Goal: Task Accomplishment & Management: Manage account settings

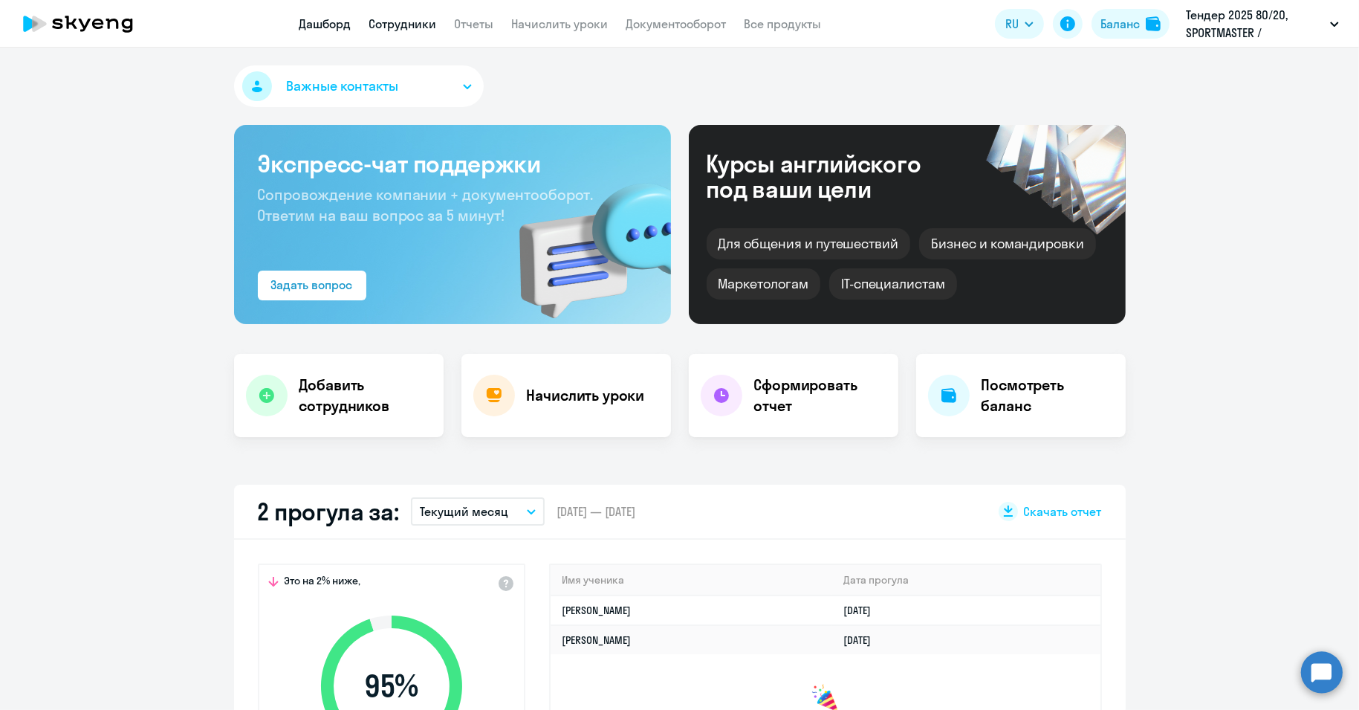
click at [395, 19] on link "Сотрудники" at bounding box center [403, 23] width 68 height 15
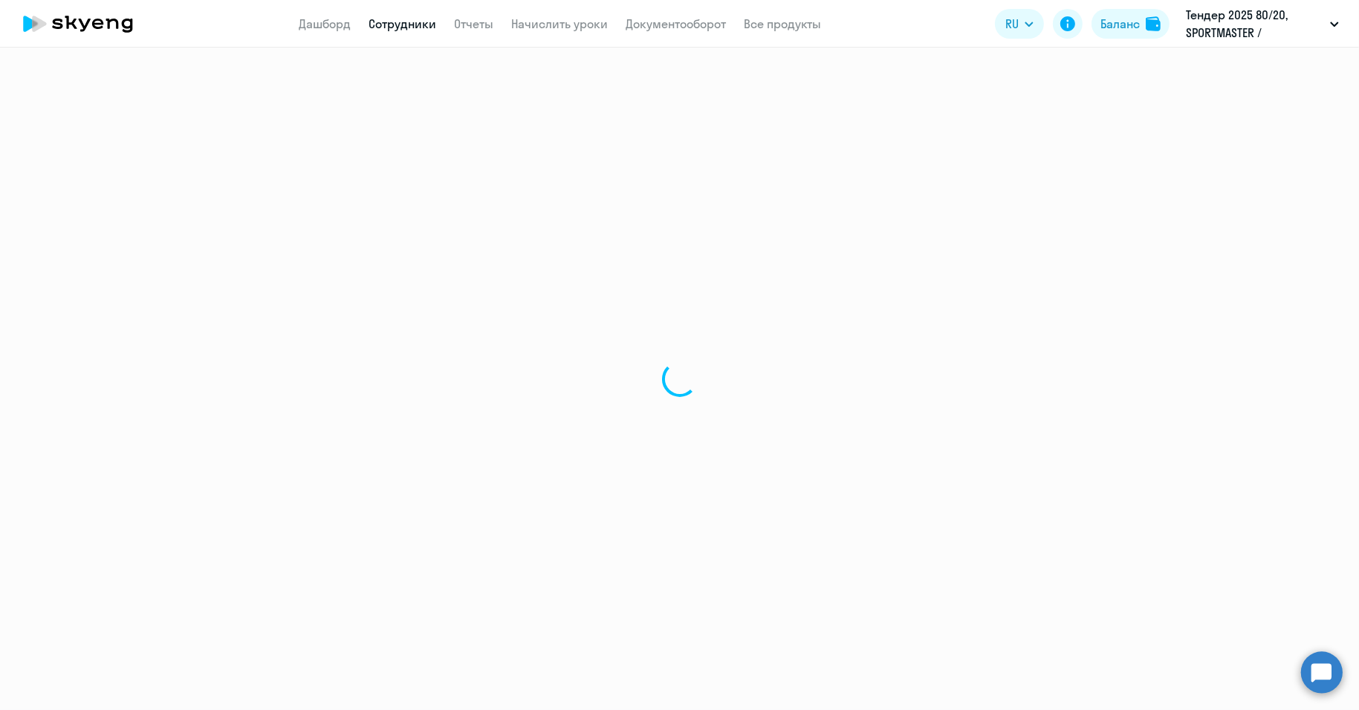
select select "30"
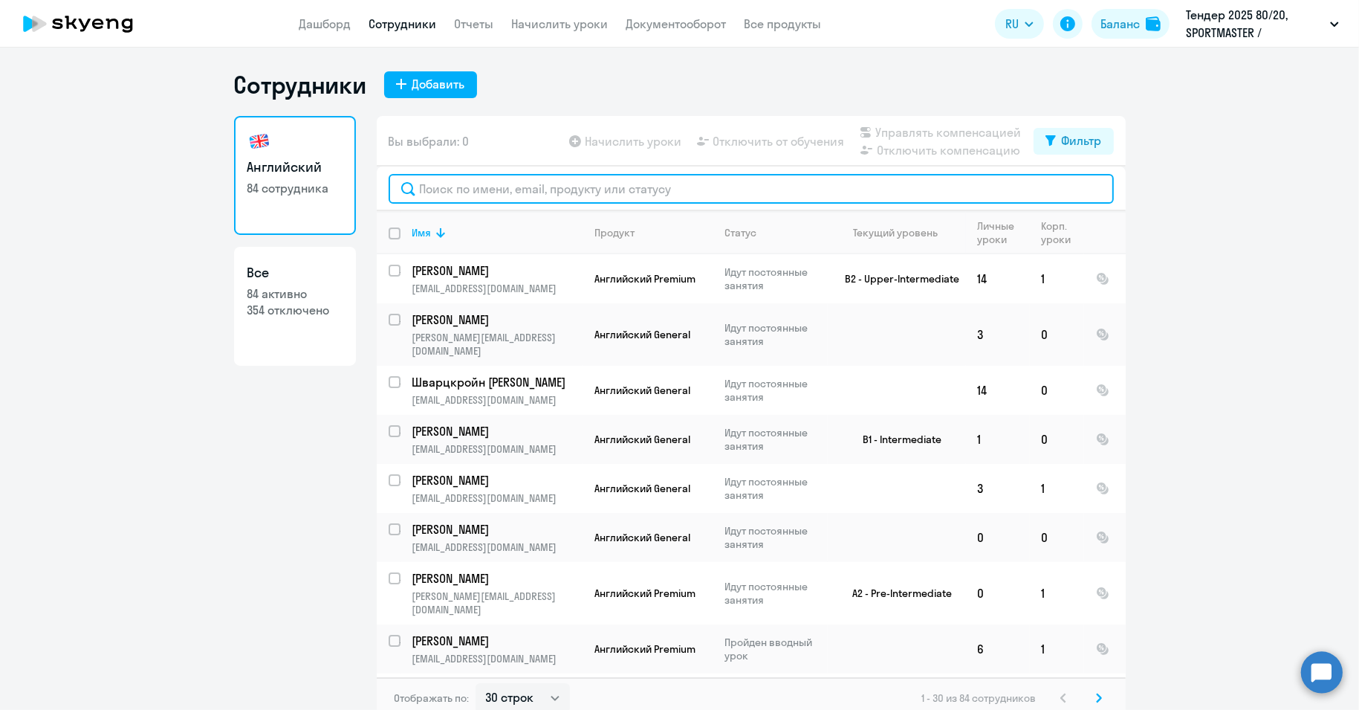
click at [516, 187] on input "text" at bounding box center [751, 189] width 725 height 30
paste input "Алешева"
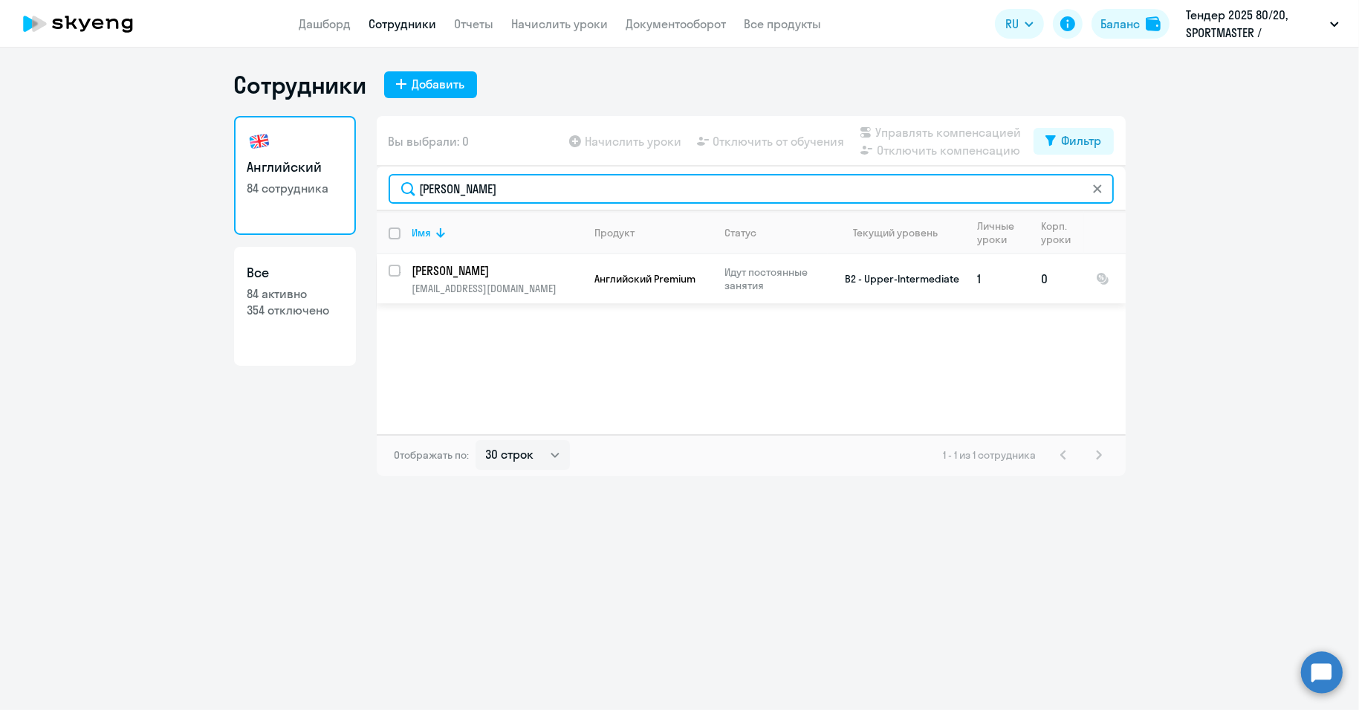
type input "Алешева"
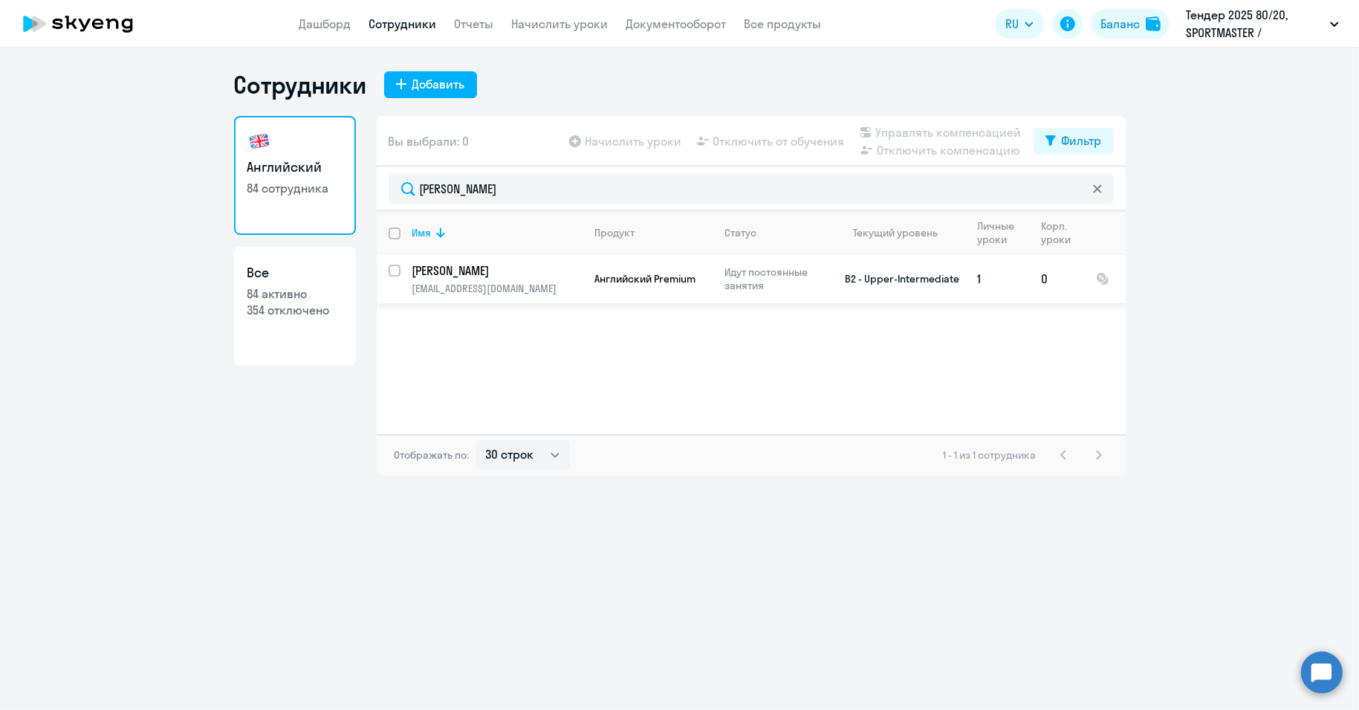
click at [395, 270] on input "select row 39501003" at bounding box center [404, 280] width 30 height 30
checkbox input "true"
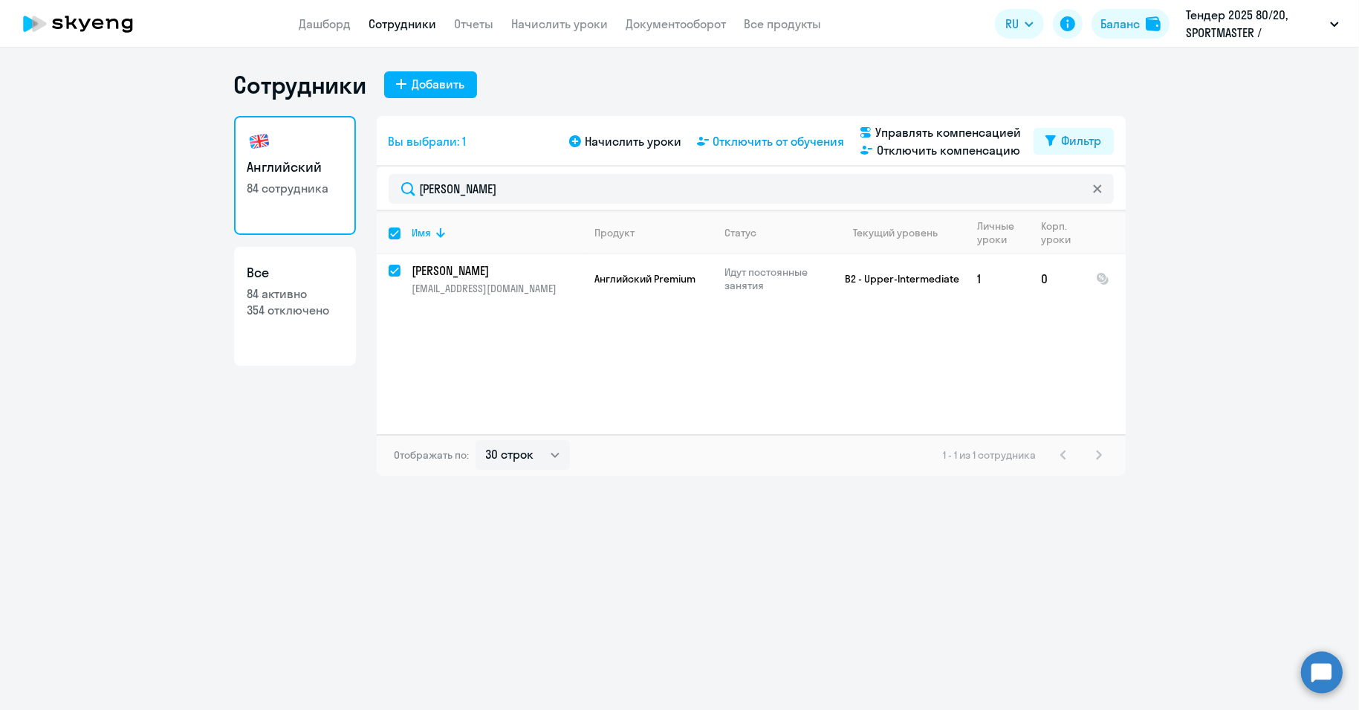
click at [758, 140] on span "Отключить от обучения" at bounding box center [779, 141] width 132 height 18
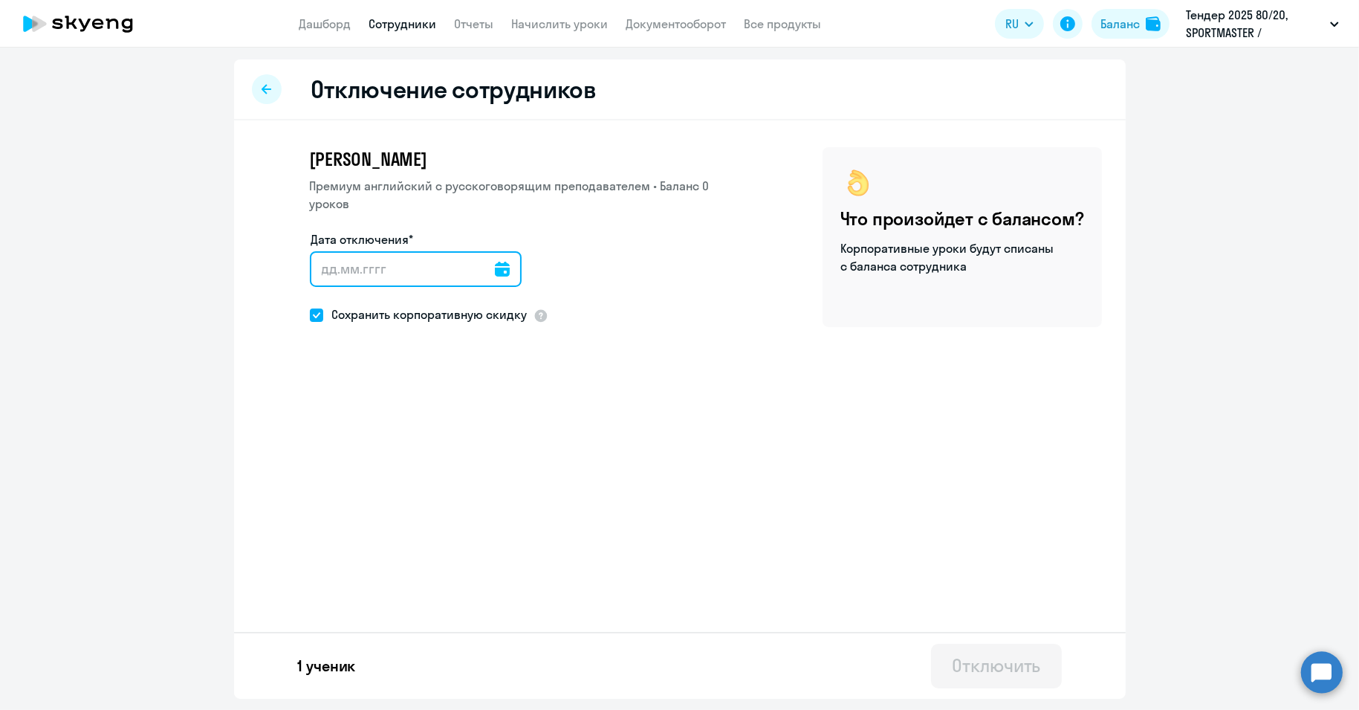
click at [485, 273] on input "Дата отключения*" at bounding box center [416, 269] width 212 height 36
click at [501, 281] on div at bounding box center [502, 269] width 15 height 36
click at [495, 266] on icon at bounding box center [502, 269] width 15 height 15
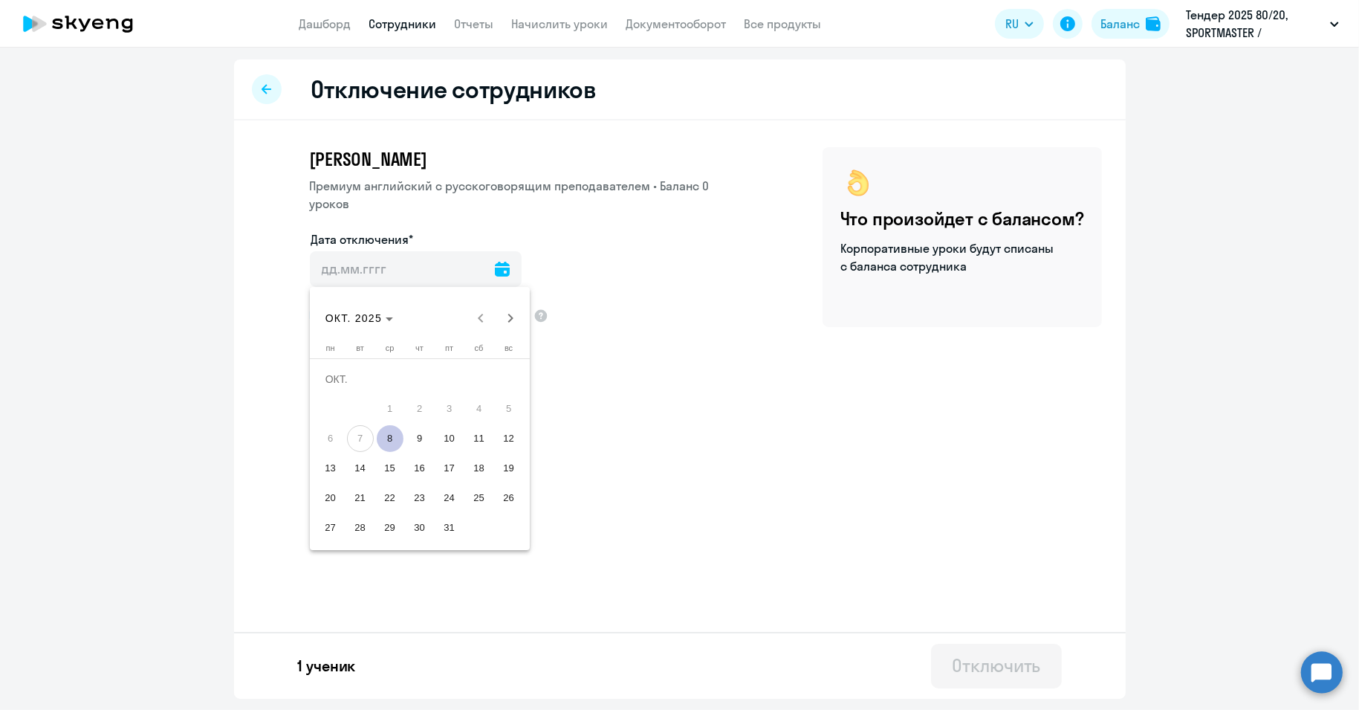
click at [392, 437] on span "8" at bounding box center [390, 438] width 27 height 27
type input "[DATE]"
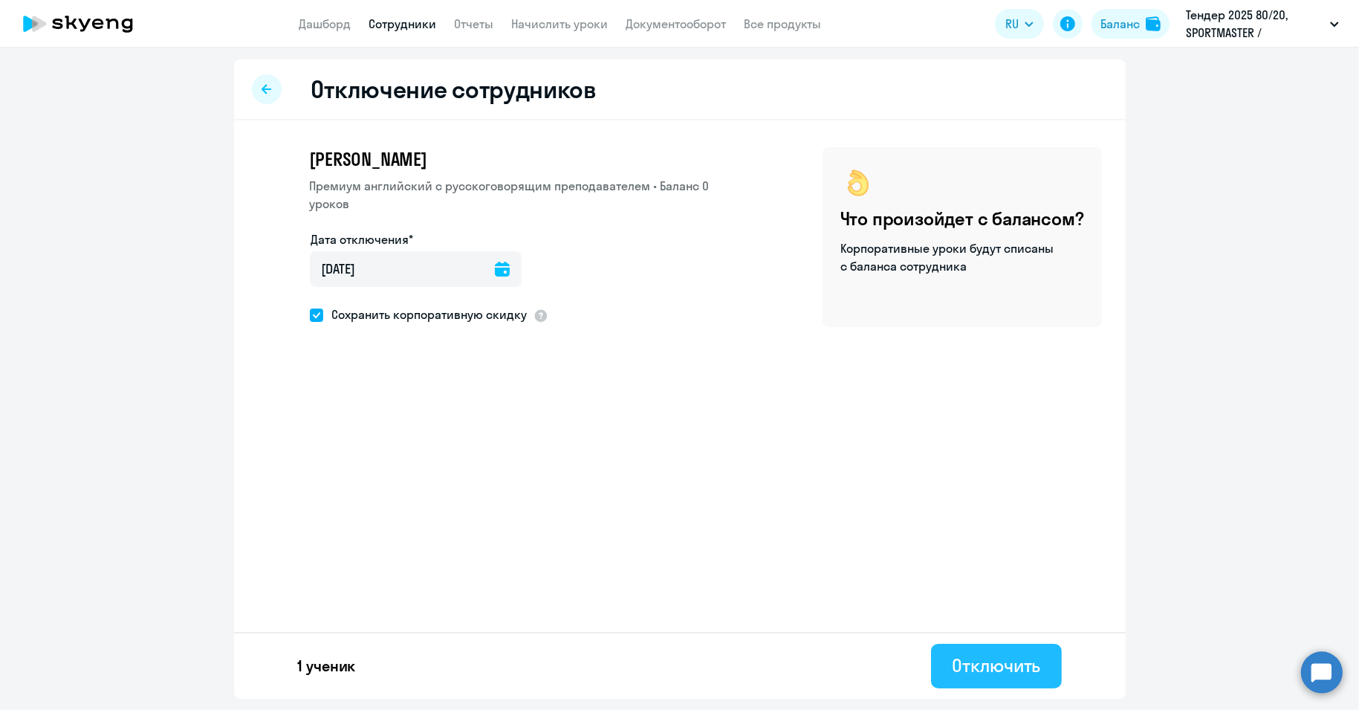
click at [978, 661] on div "Отключить" at bounding box center [996, 665] width 88 height 24
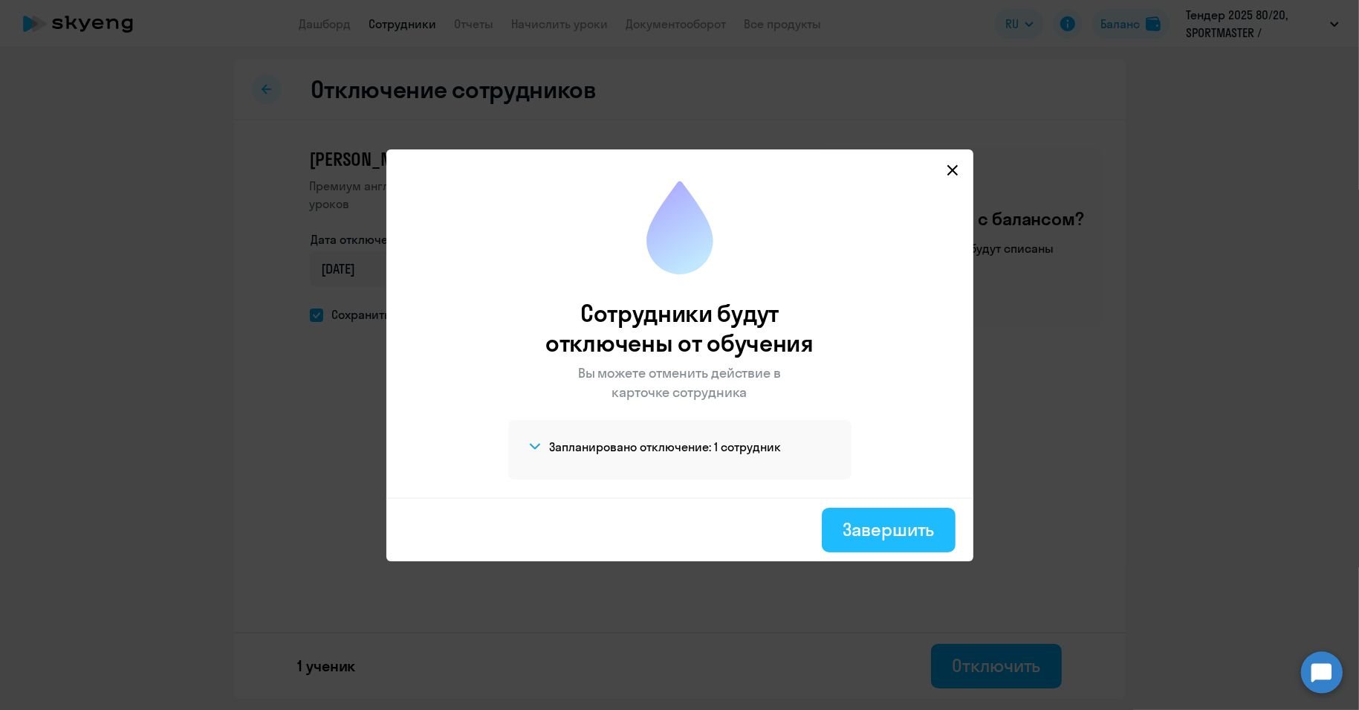
click at [891, 522] on div "Завершить" at bounding box center [888, 529] width 91 height 24
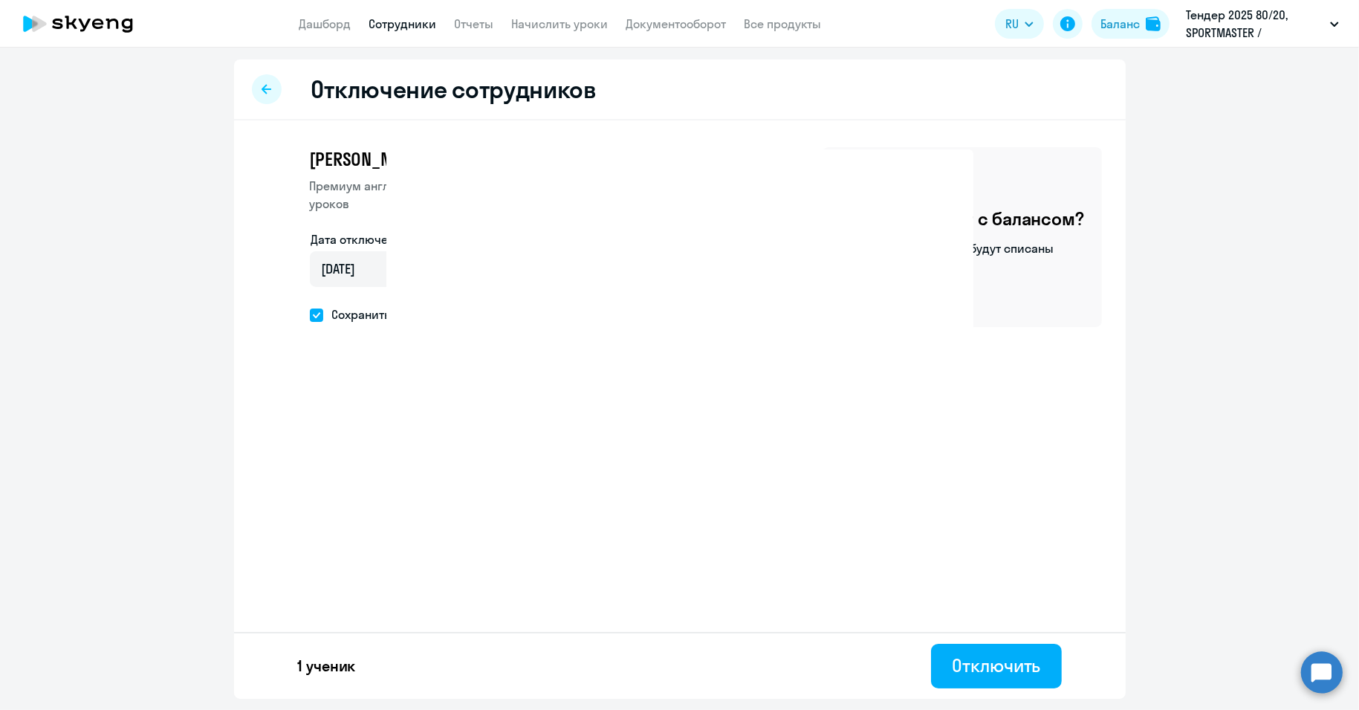
select select "30"
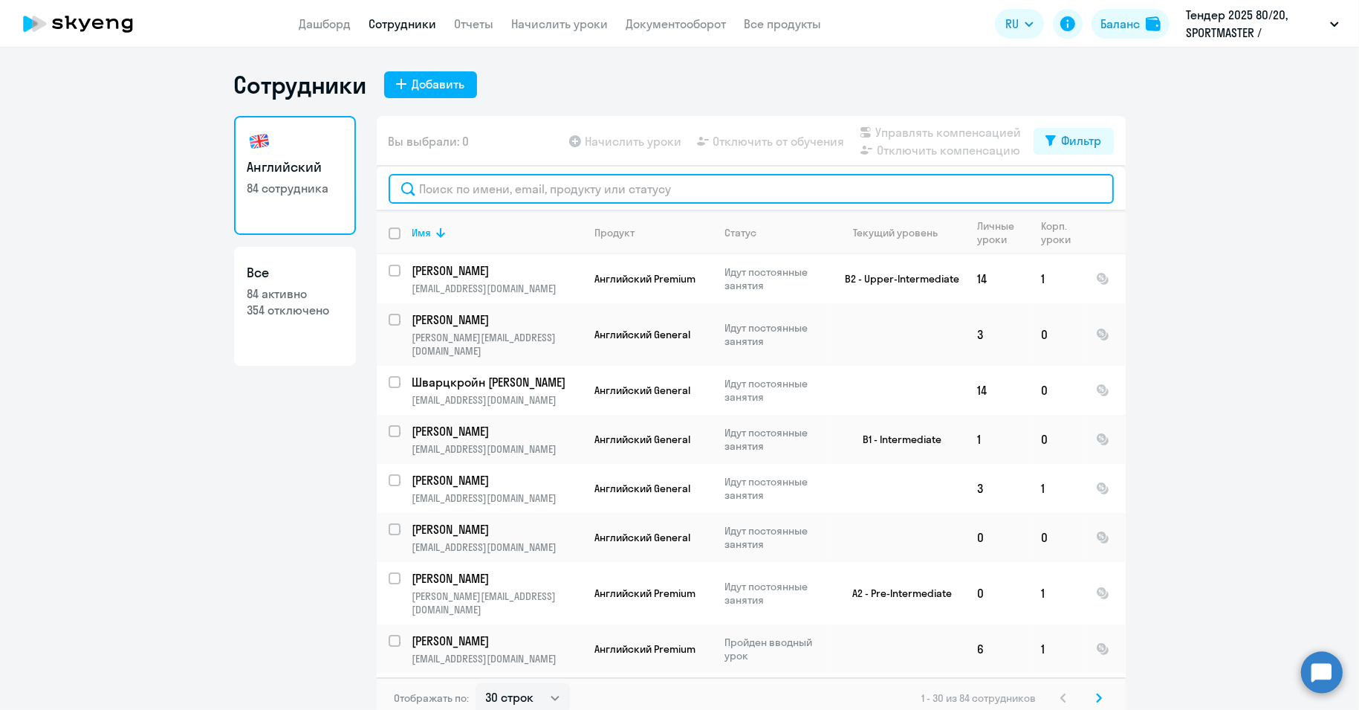
click at [493, 190] on input "text" at bounding box center [751, 189] width 725 height 30
paste input "Смирнов"
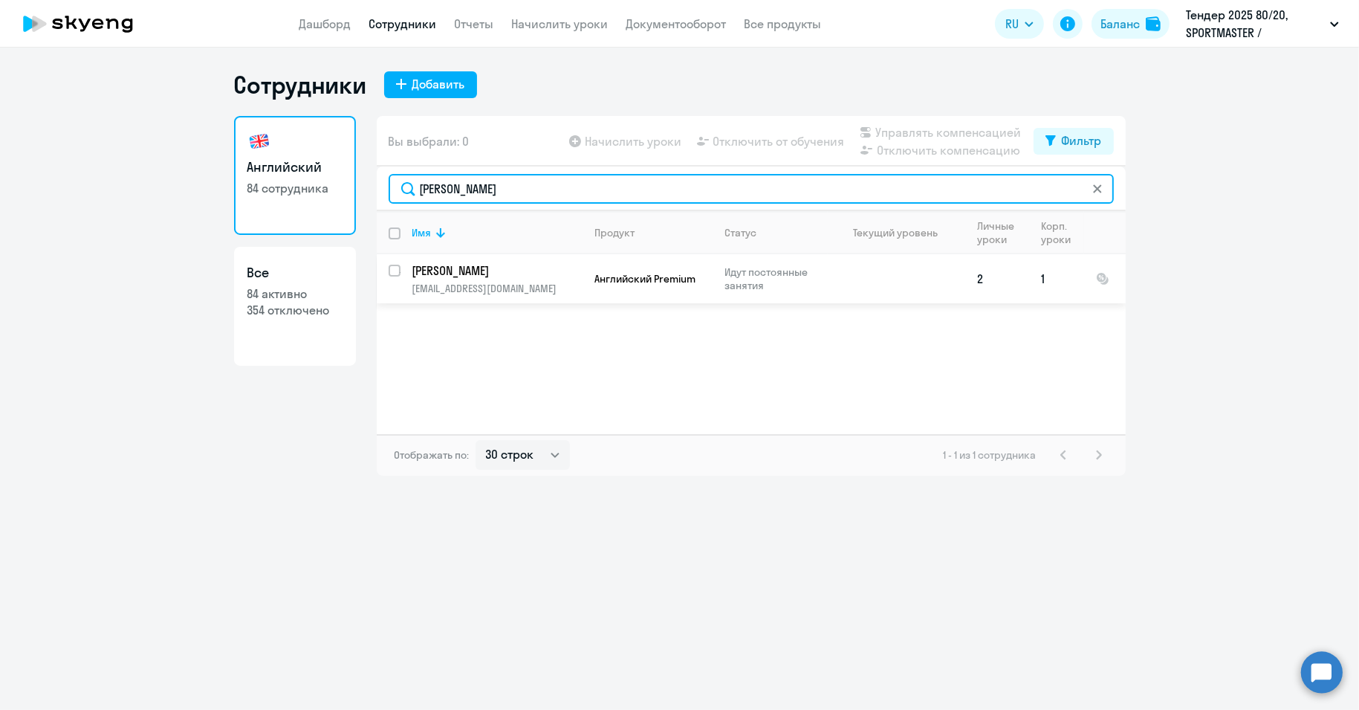
type input "Смирнов"
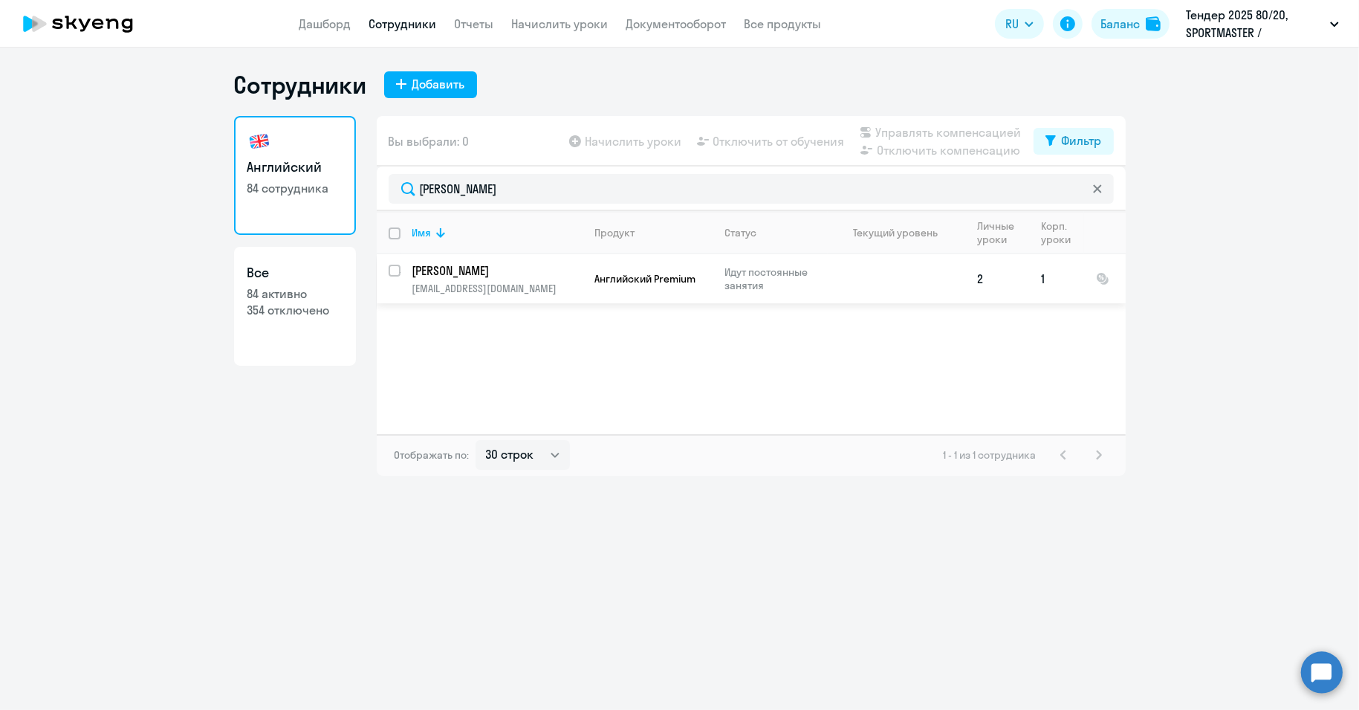
click at [394, 271] on input "select row 130970" at bounding box center [404, 280] width 30 height 30
checkbox input "true"
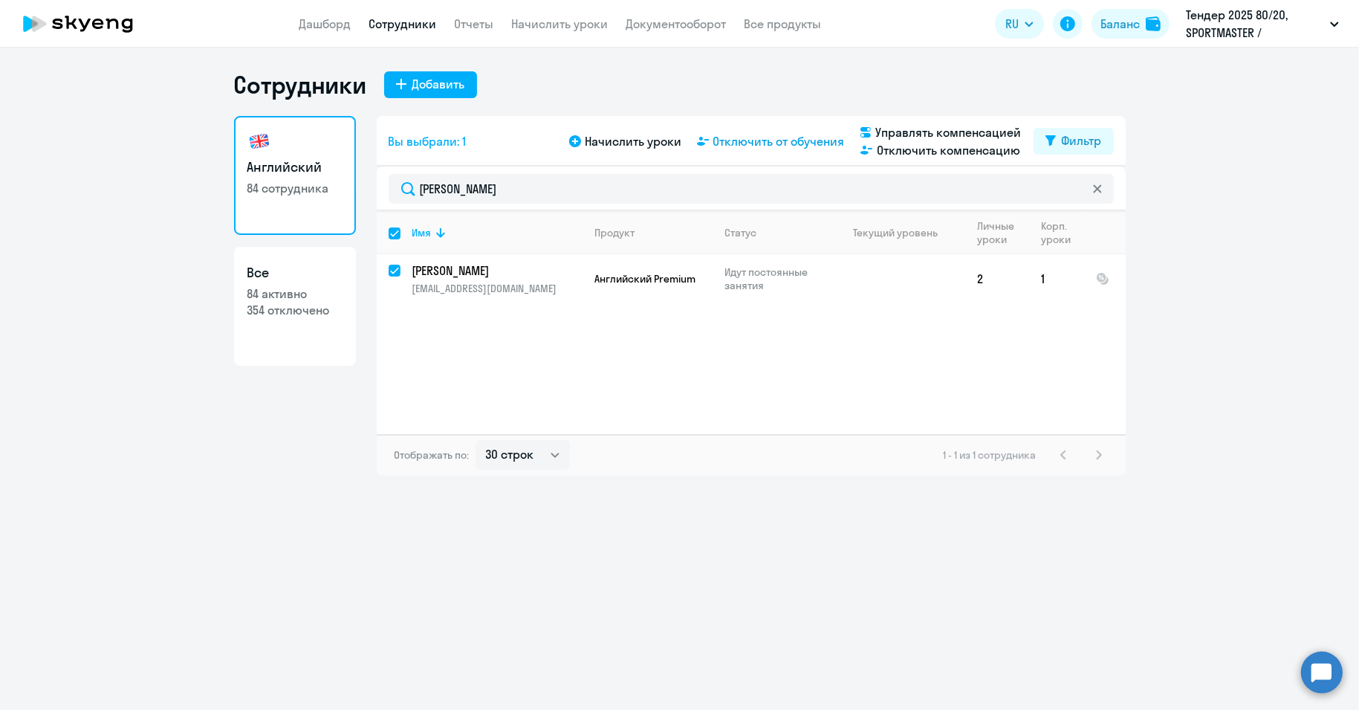
click at [797, 145] on span "Отключить от обучения" at bounding box center [779, 141] width 132 height 18
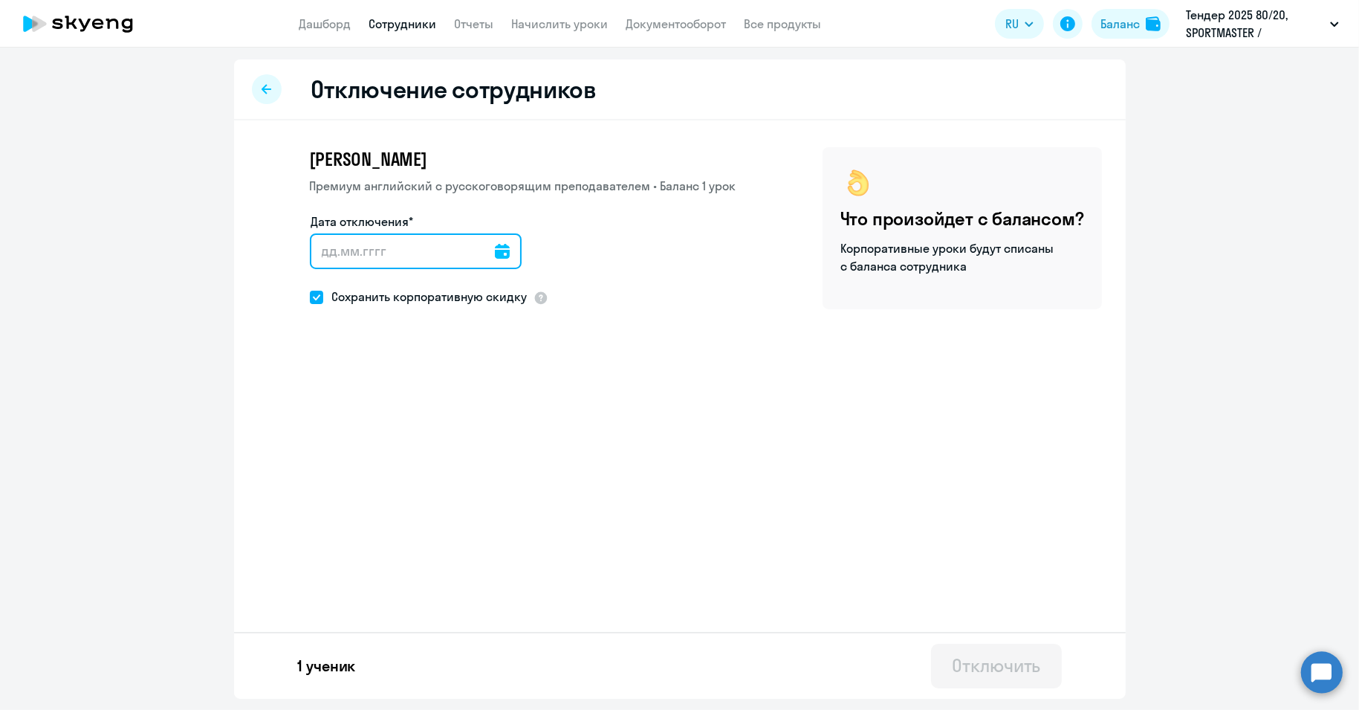
click at [386, 265] on input "Дата отключения*" at bounding box center [416, 251] width 212 height 36
click at [499, 242] on div at bounding box center [502, 251] width 15 height 36
click at [446, 239] on input "Дата отключения*" at bounding box center [416, 251] width 212 height 36
click at [469, 251] on input "Дата отключения*" at bounding box center [416, 251] width 212 height 36
click at [482, 260] on input "Дата отключения*" at bounding box center [416, 251] width 212 height 36
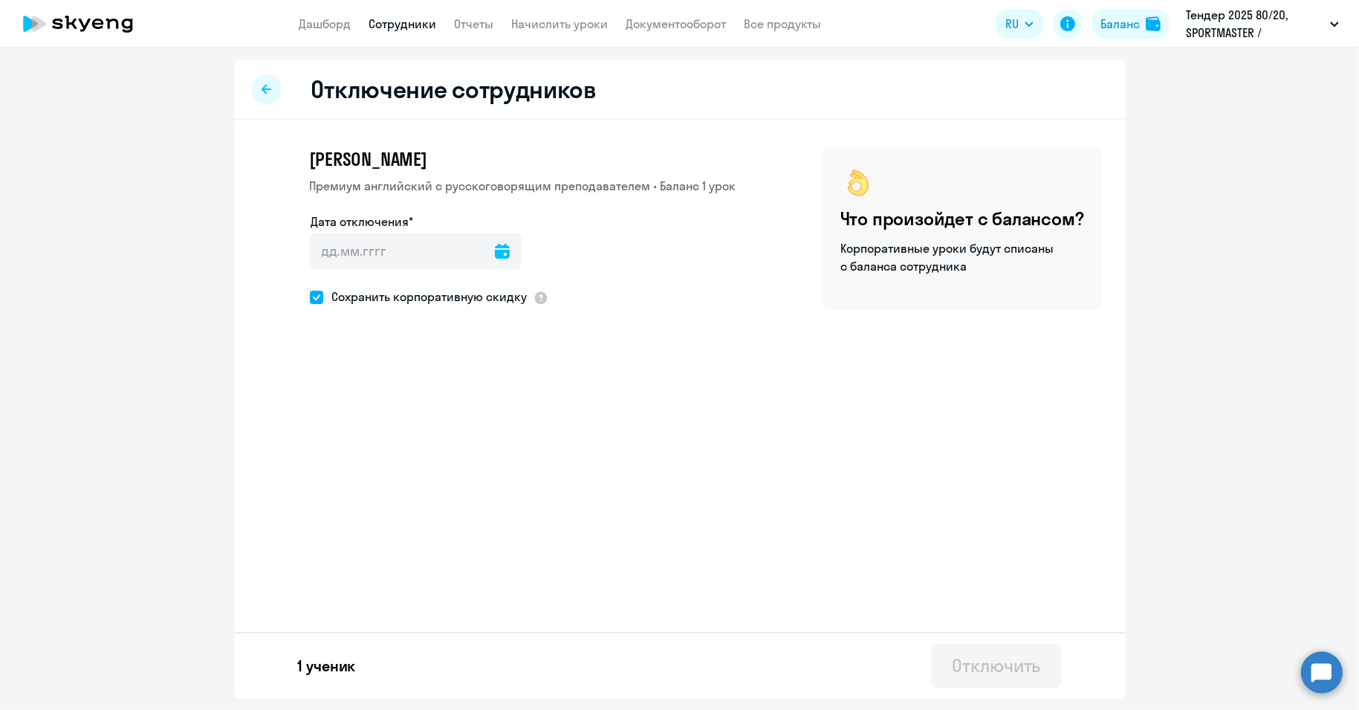
click at [495, 257] on icon at bounding box center [502, 251] width 15 height 15
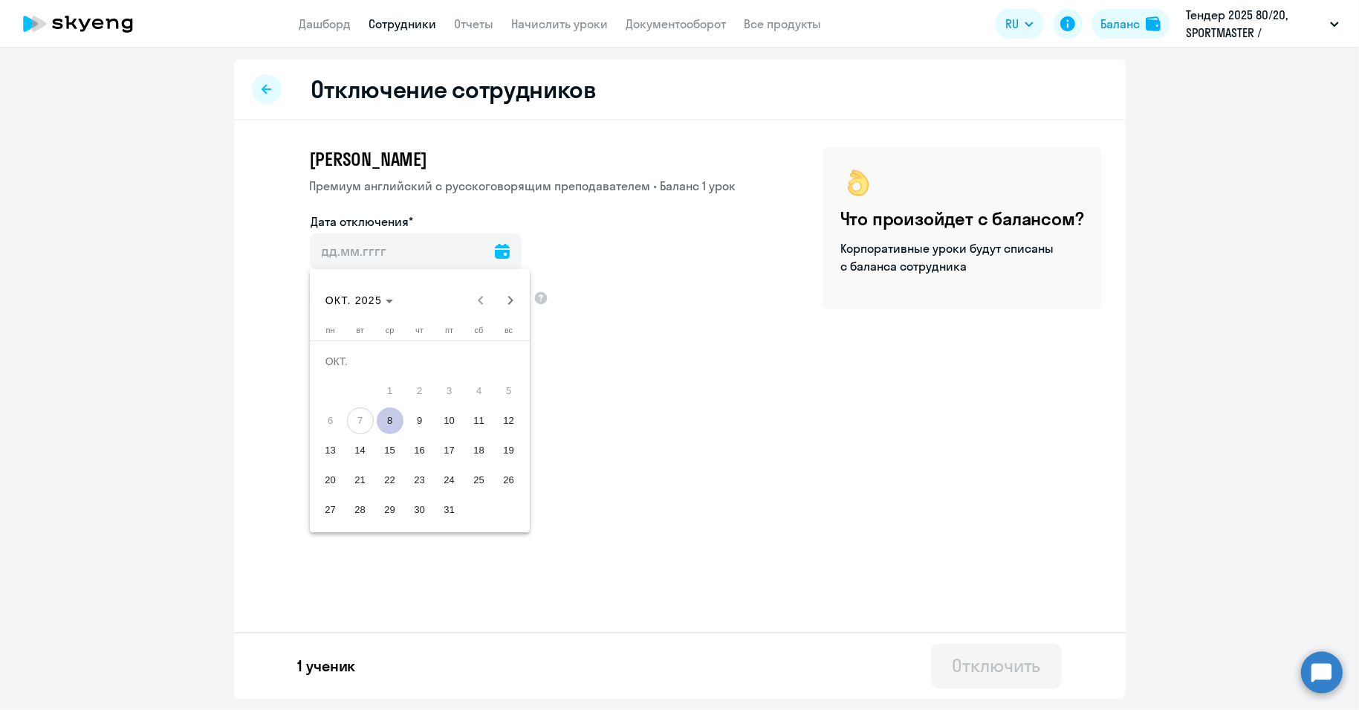
click at [391, 418] on span "8" at bounding box center [390, 420] width 27 height 27
type input "[DATE]"
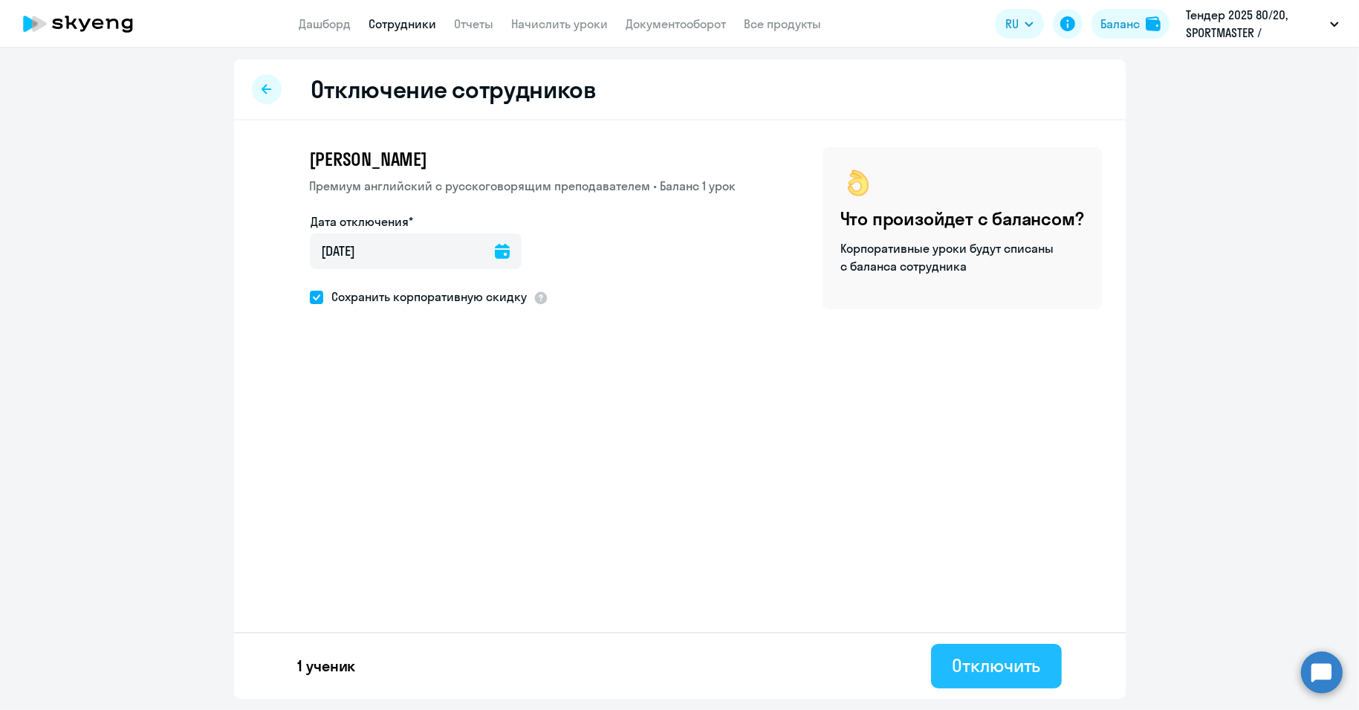
click at [994, 669] on div "Отключить" at bounding box center [996, 665] width 88 height 24
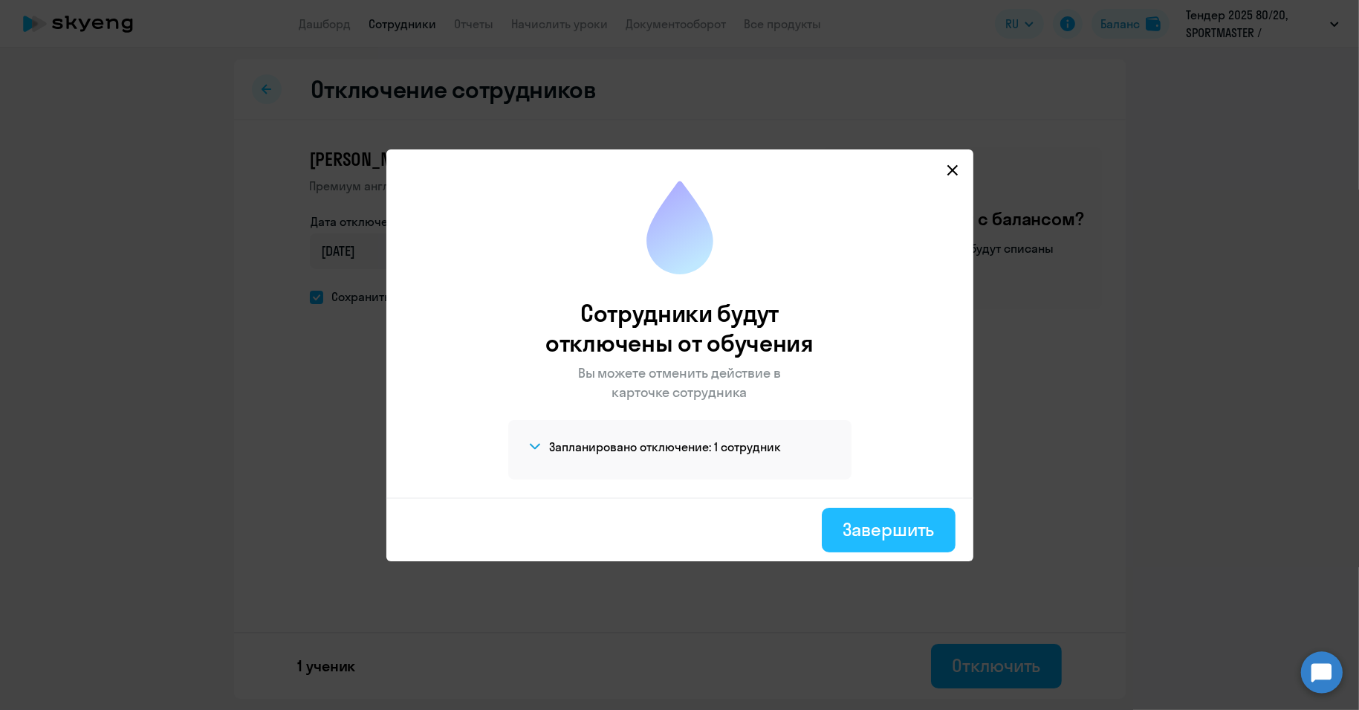
click at [927, 533] on div "Завершить" at bounding box center [888, 529] width 91 height 24
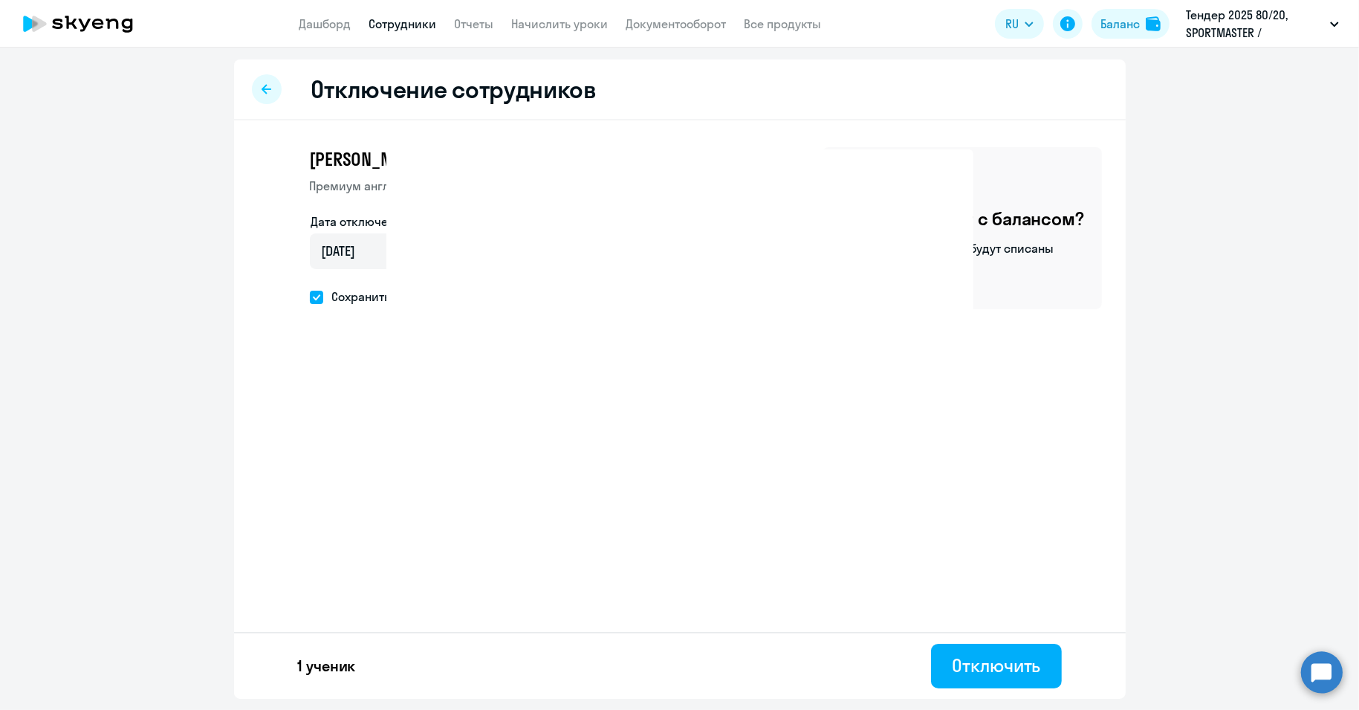
select select "30"
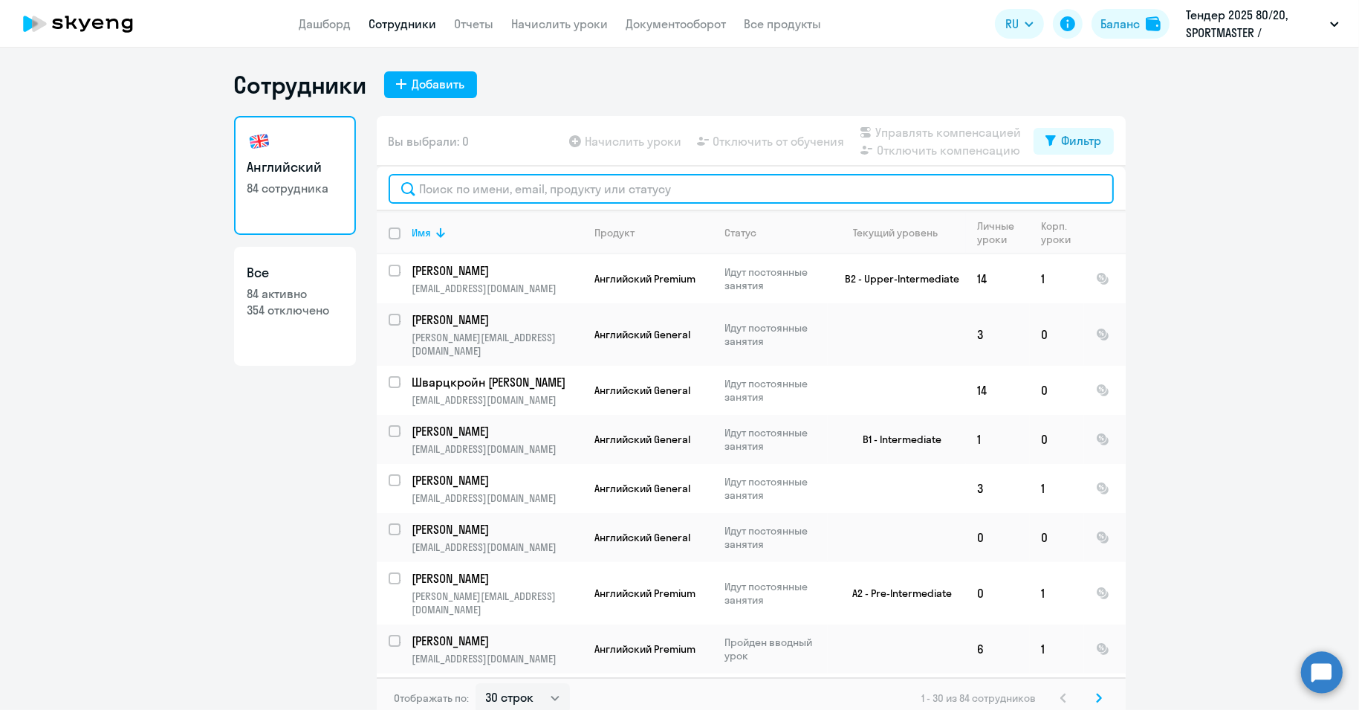
click at [456, 185] on input "text" at bounding box center [751, 189] width 725 height 30
paste input "Санникова"
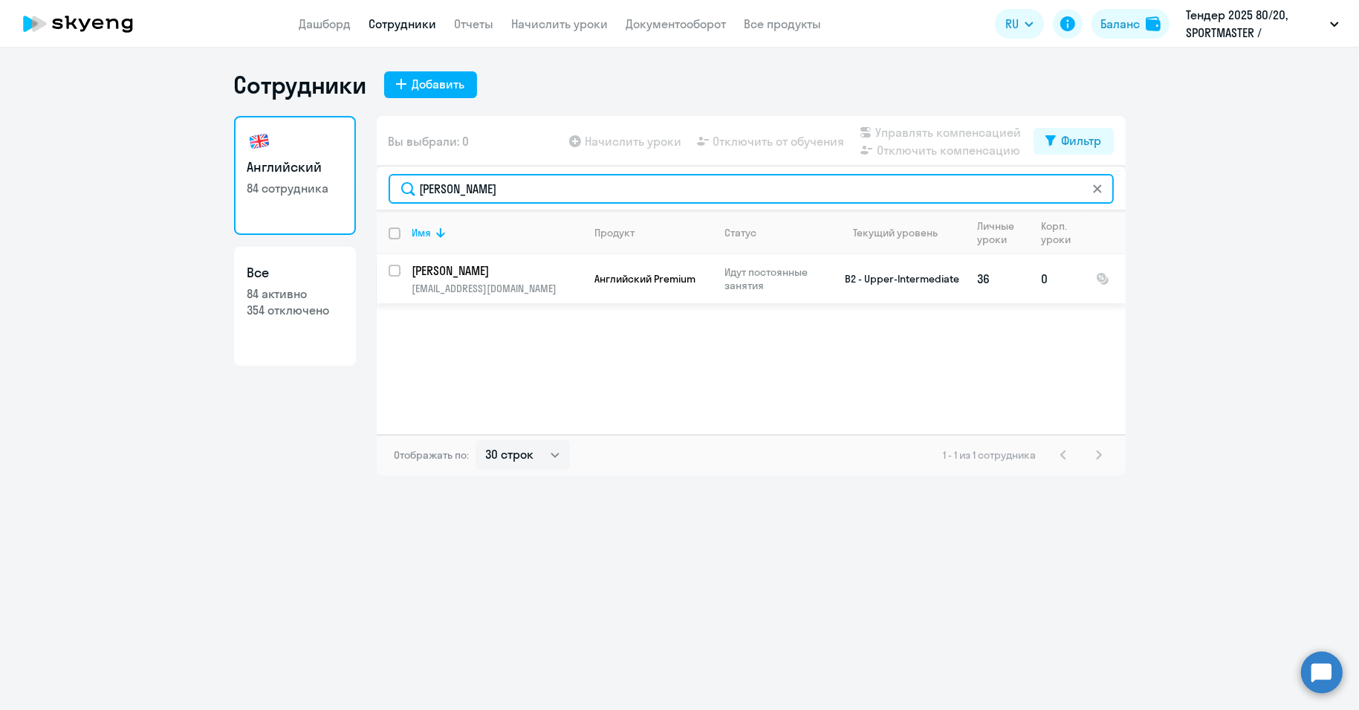
type input "Санникова"
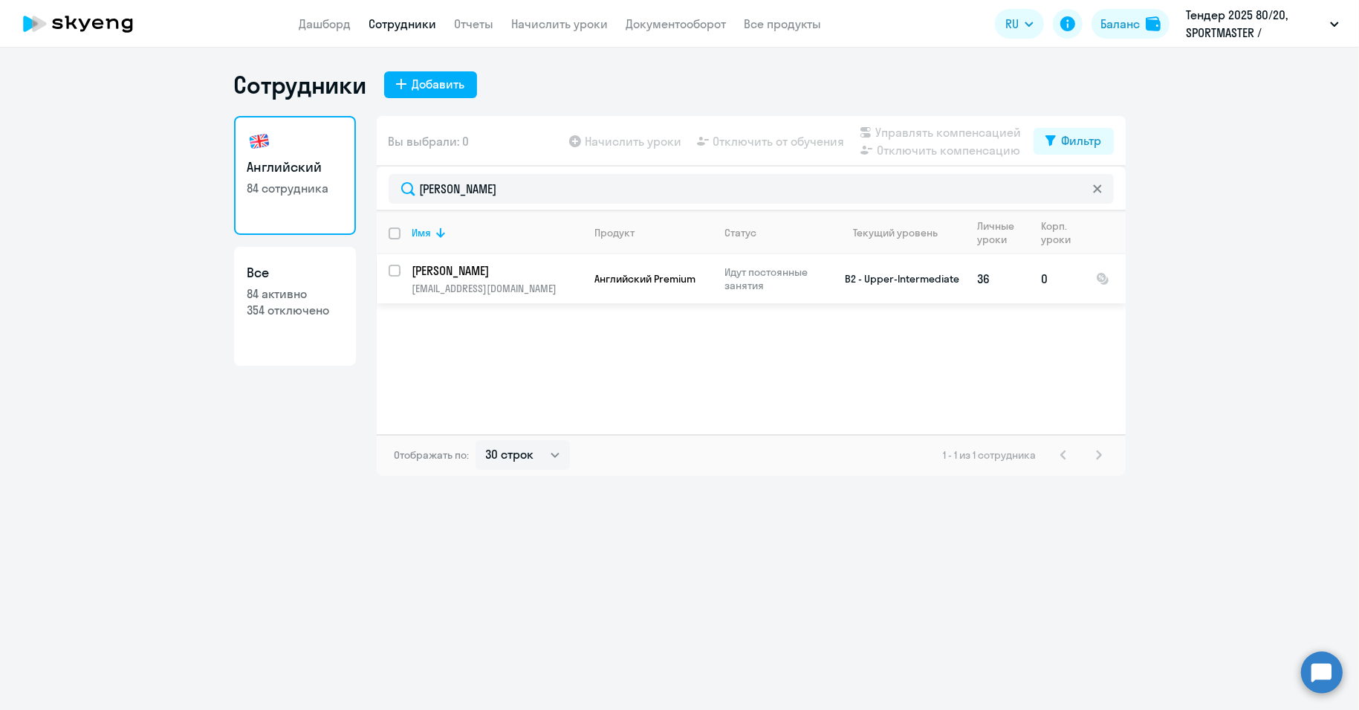
click at [392, 269] on input "select row 4474235" at bounding box center [404, 280] width 30 height 30
checkbox input "true"
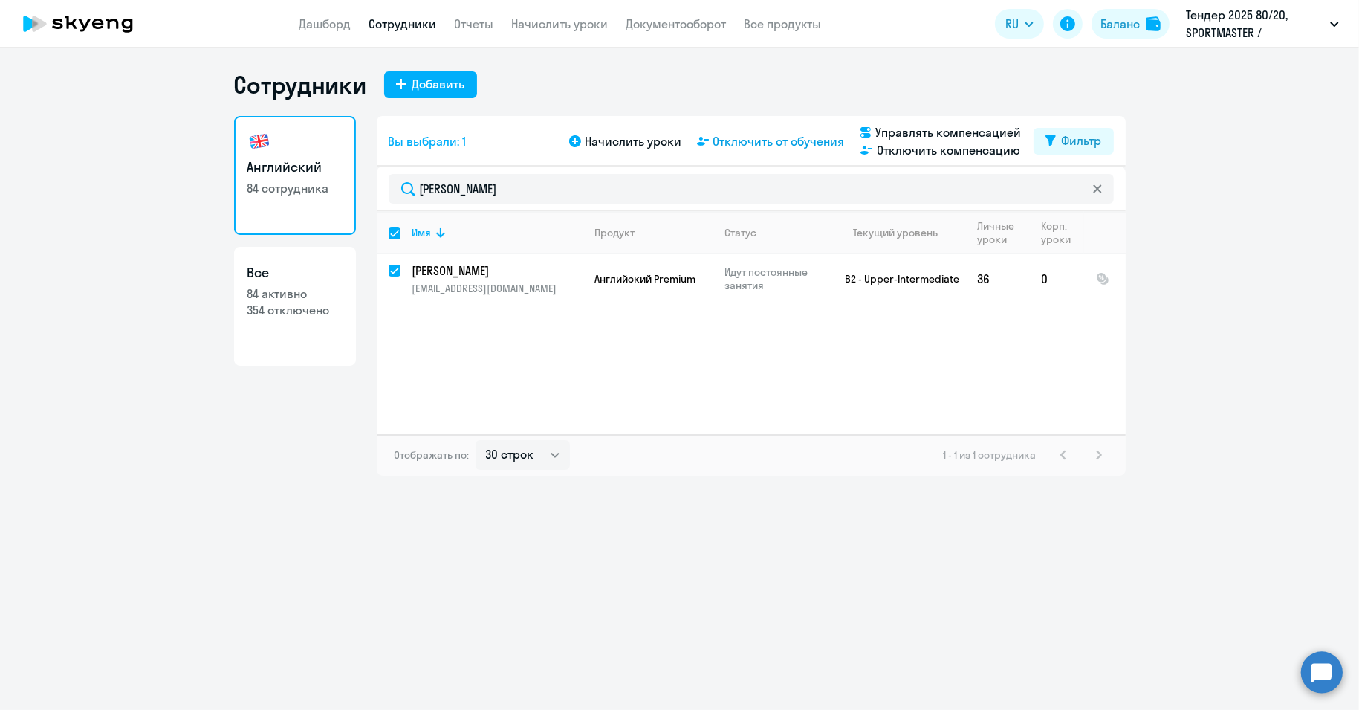
click at [764, 140] on span "Отключить от обучения" at bounding box center [779, 141] width 132 height 18
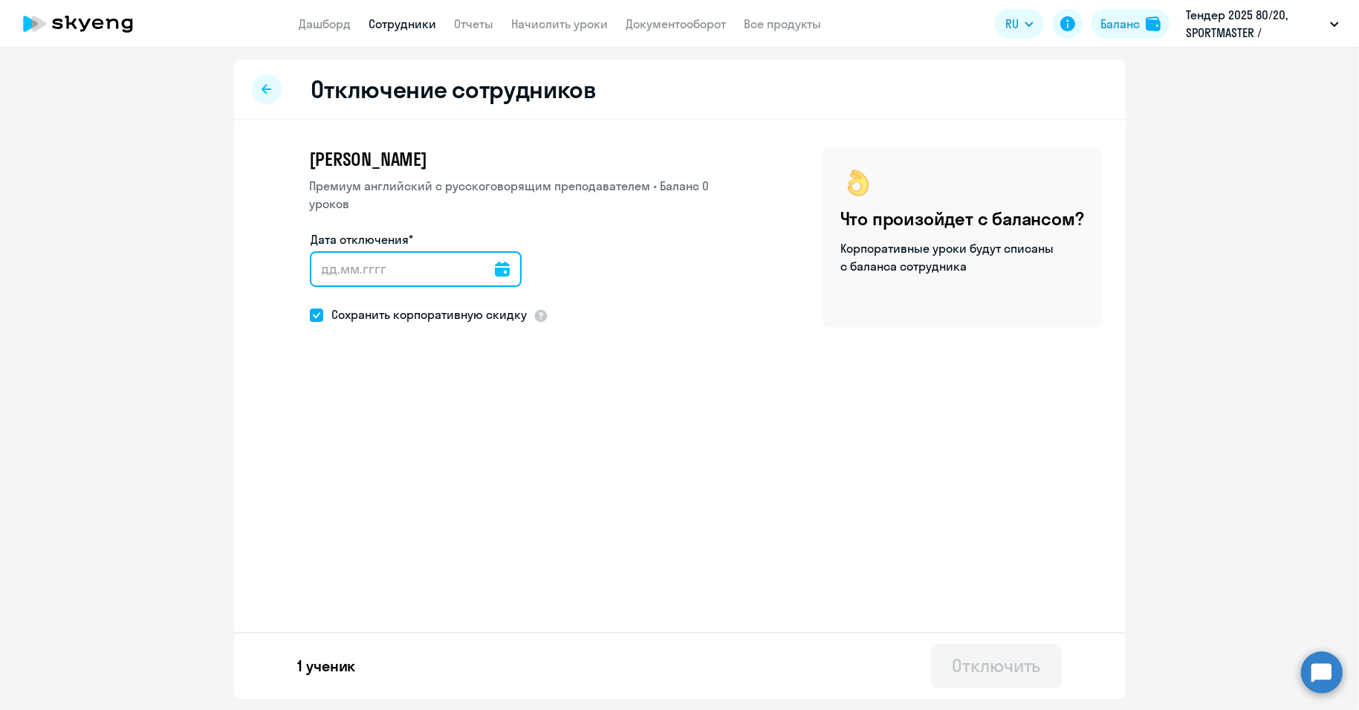
click at [406, 269] on input "Дата отключения*" at bounding box center [416, 269] width 212 height 36
click at [495, 267] on icon at bounding box center [502, 269] width 15 height 15
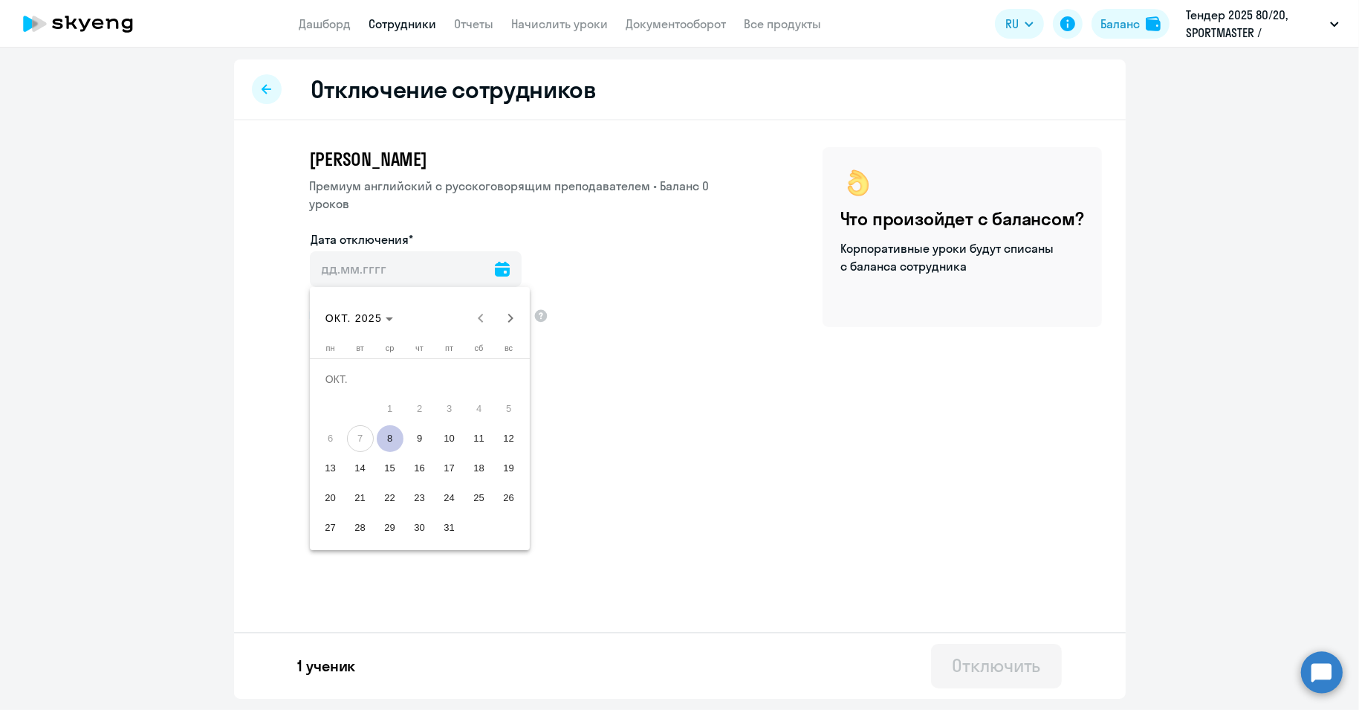
click at [394, 435] on span "8" at bounding box center [390, 438] width 27 height 27
type input "[DATE]"
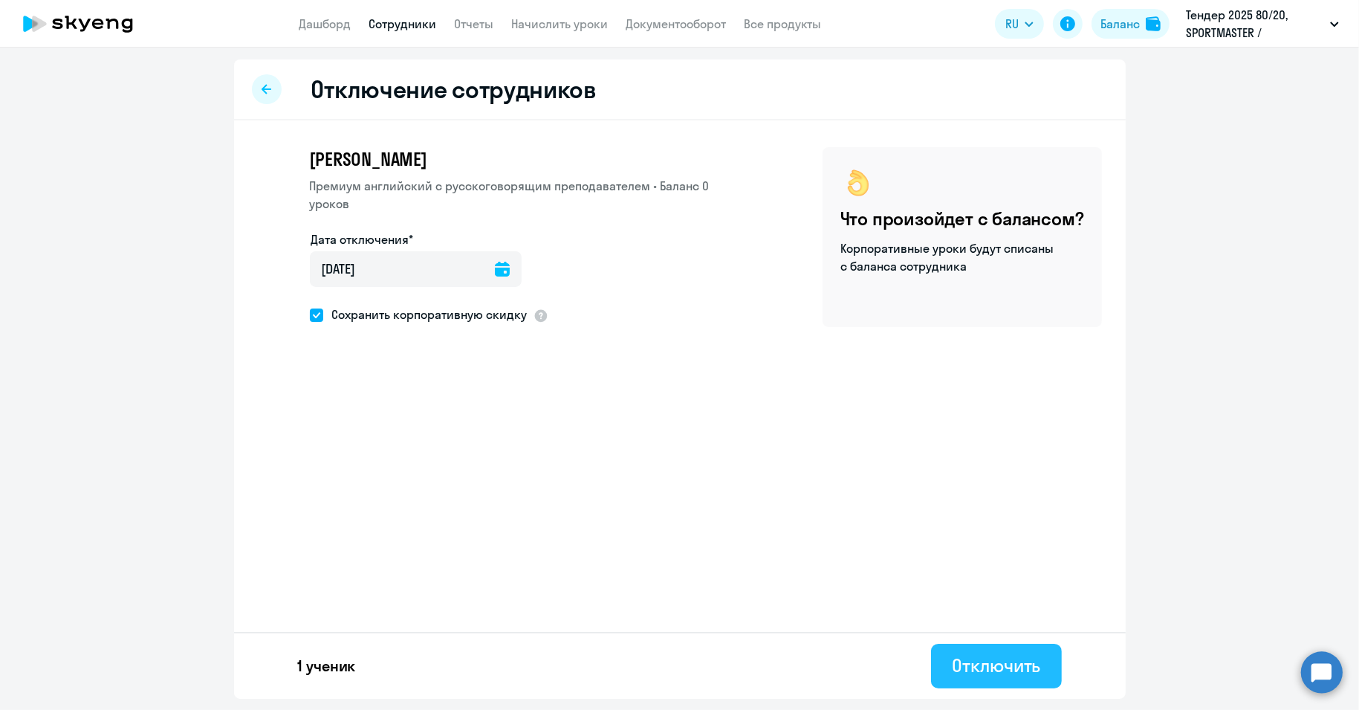
click at [1017, 663] on div "Отключить" at bounding box center [996, 665] width 88 height 24
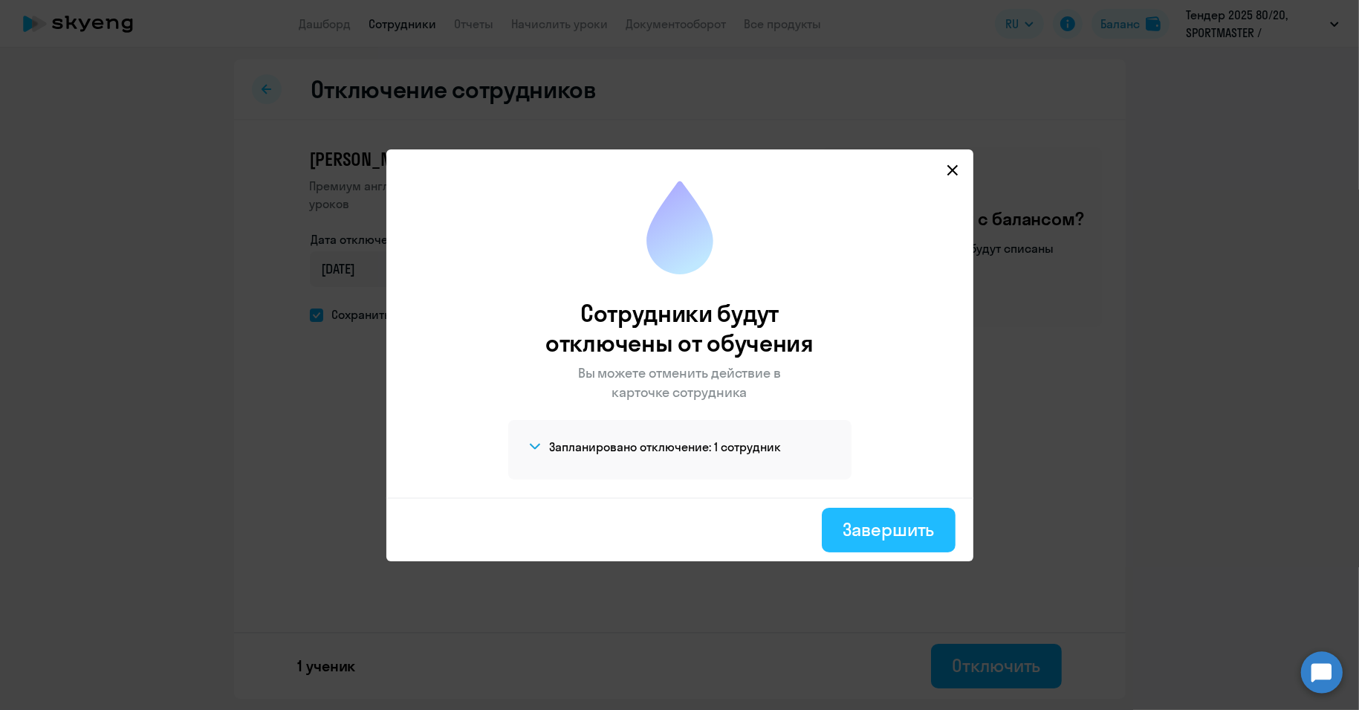
click at [908, 536] on div "Завершить" at bounding box center [888, 529] width 91 height 24
select select "30"
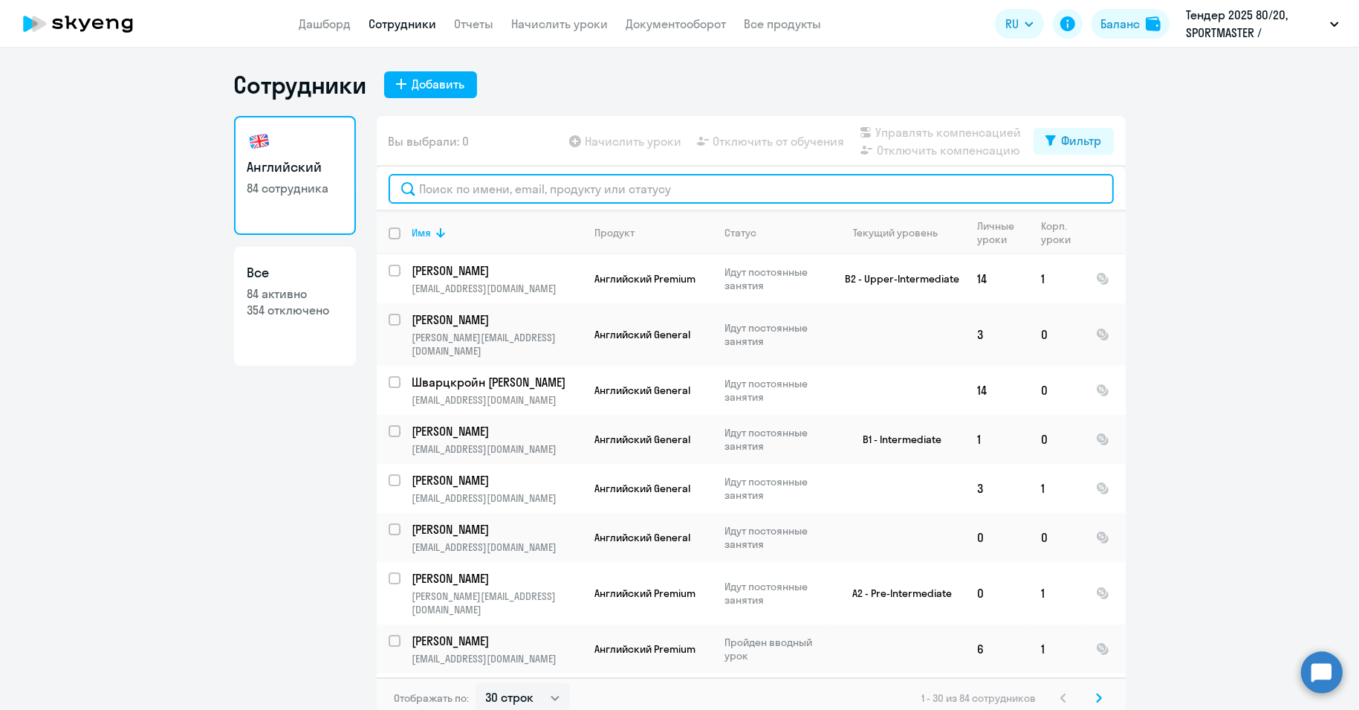
click at [501, 195] on input "text" at bounding box center [751, 189] width 725 height 30
paste input "Молодцова"
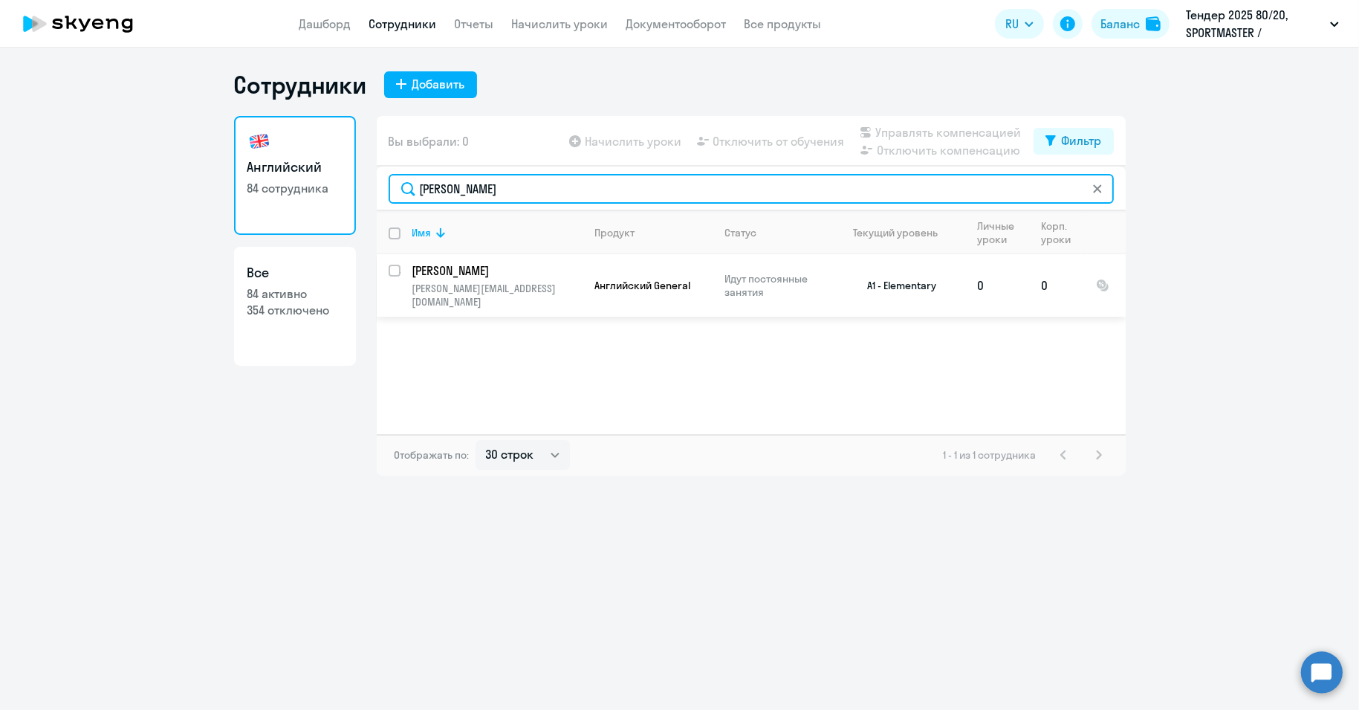
type input "Молодцова"
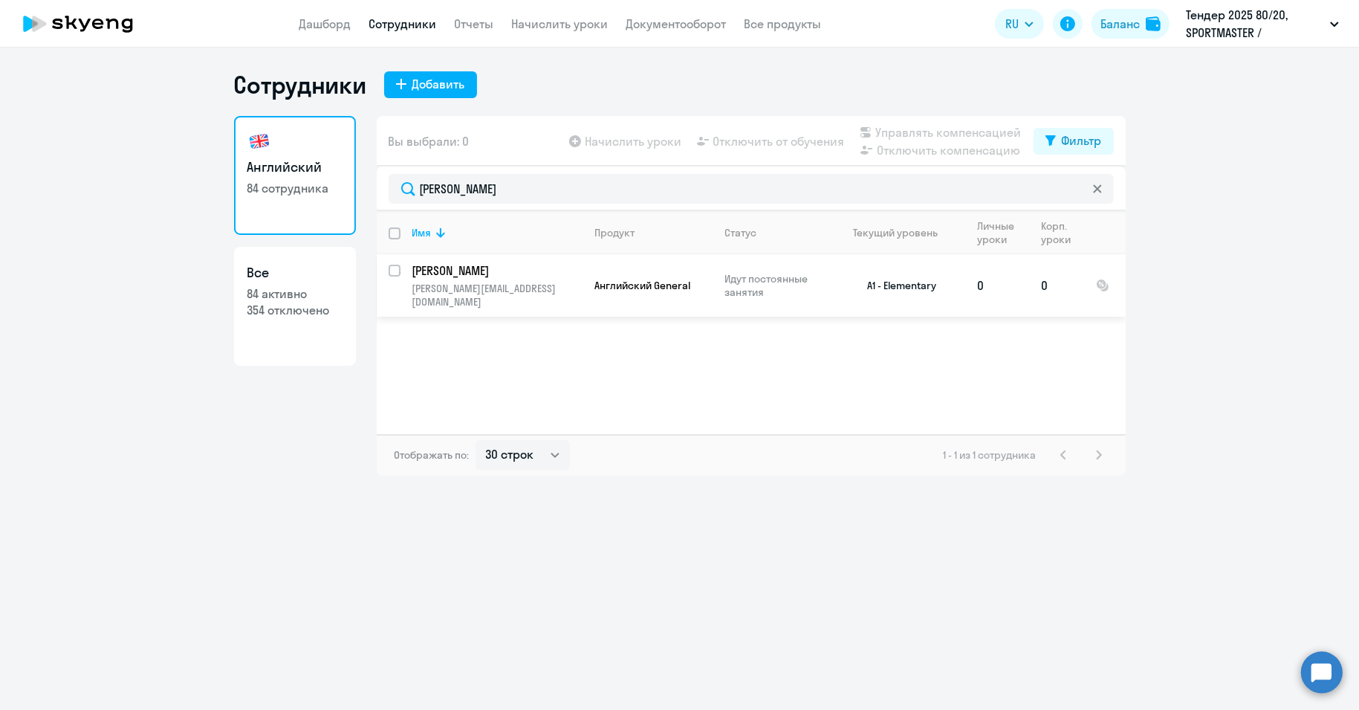
click at [394, 266] on input "select row 41359240" at bounding box center [404, 280] width 30 height 30
checkbox input "true"
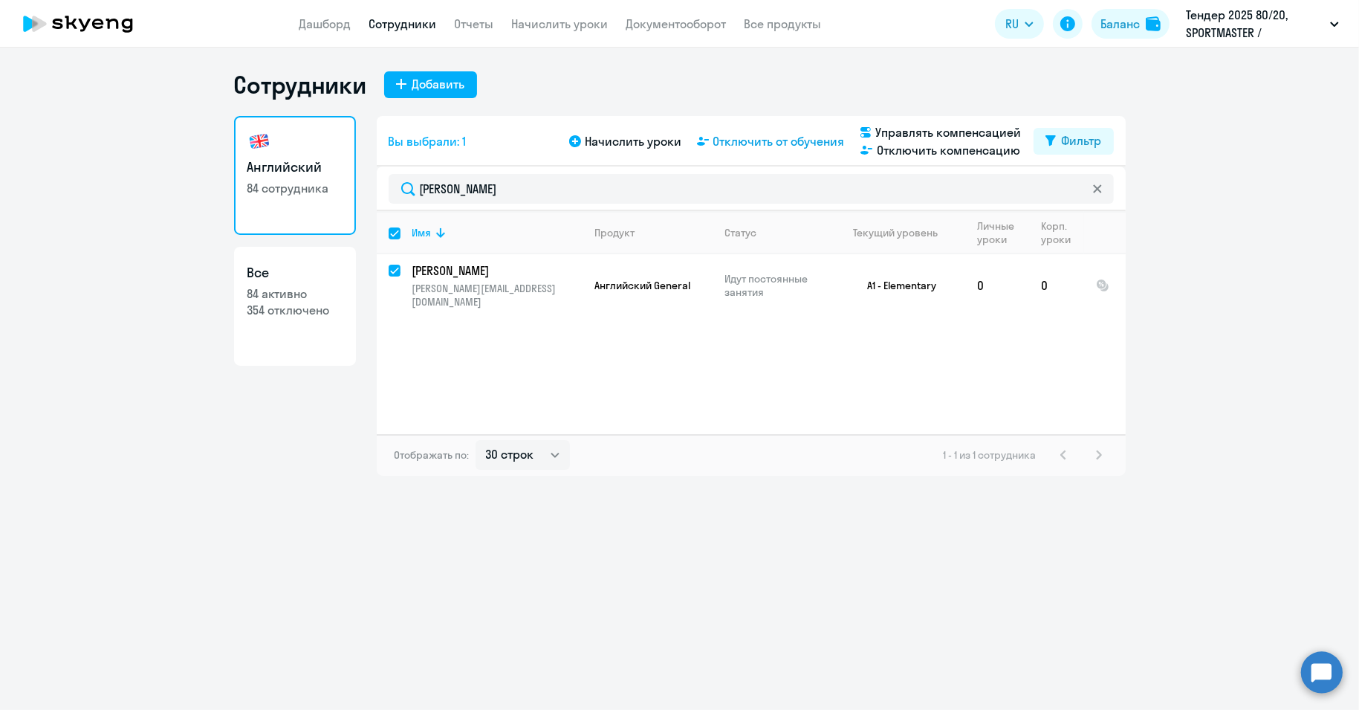
click at [777, 145] on span "Отключить от обучения" at bounding box center [779, 141] width 132 height 18
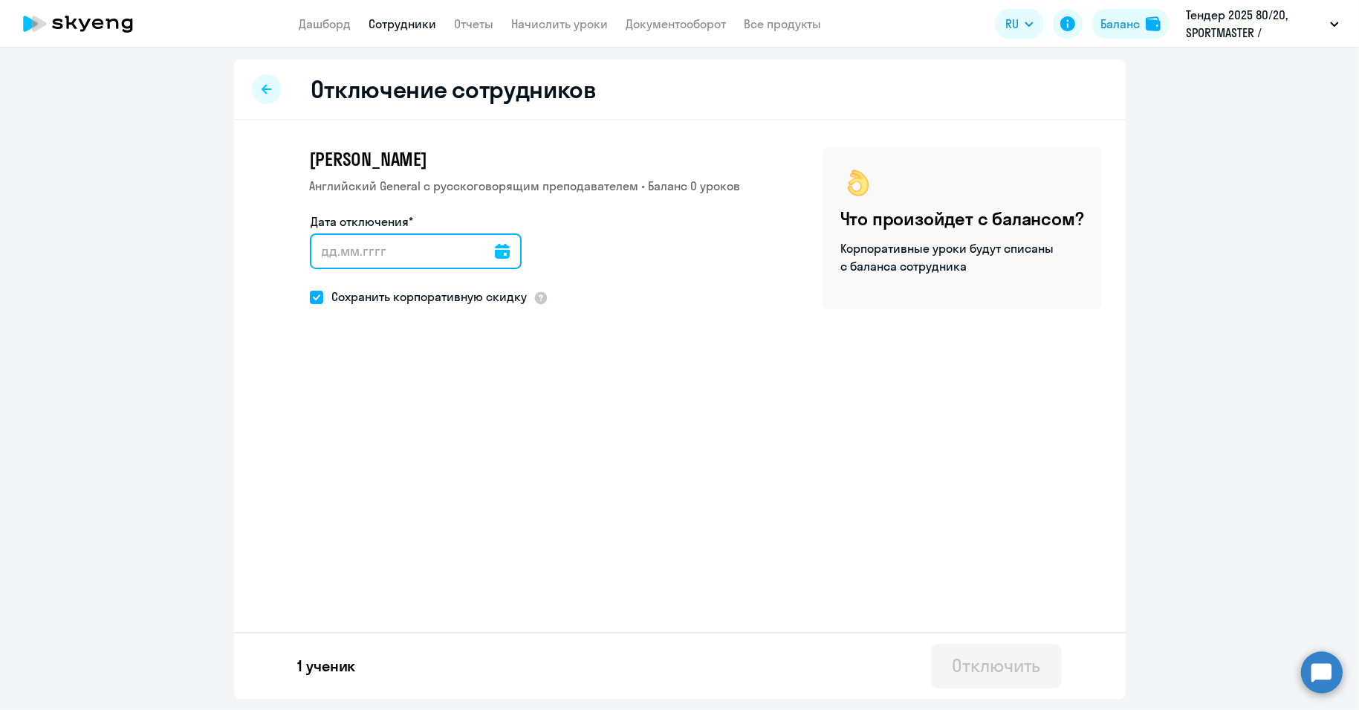
click at [469, 250] on input "Дата отключения*" at bounding box center [416, 251] width 212 height 36
click at [499, 253] on icon at bounding box center [502, 251] width 15 height 15
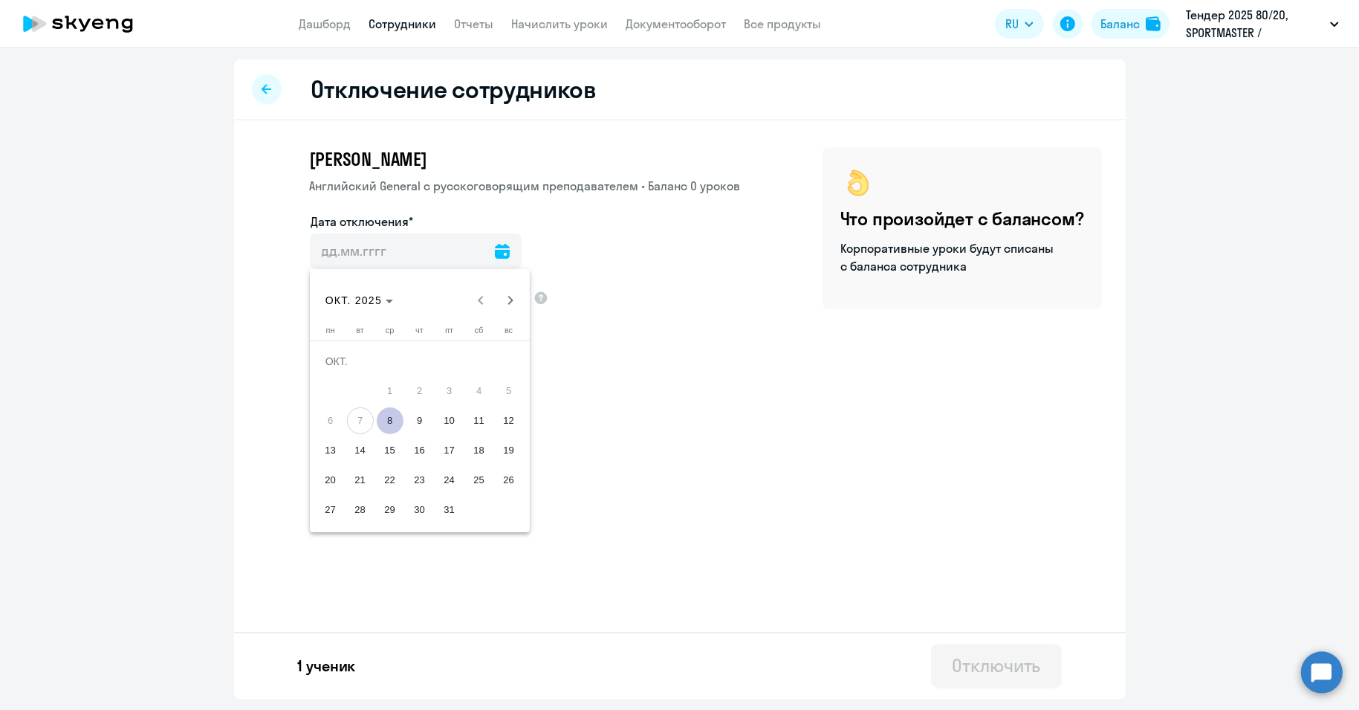
click at [395, 418] on span "8" at bounding box center [390, 420] width 27 height 27
type input "[DATE]"
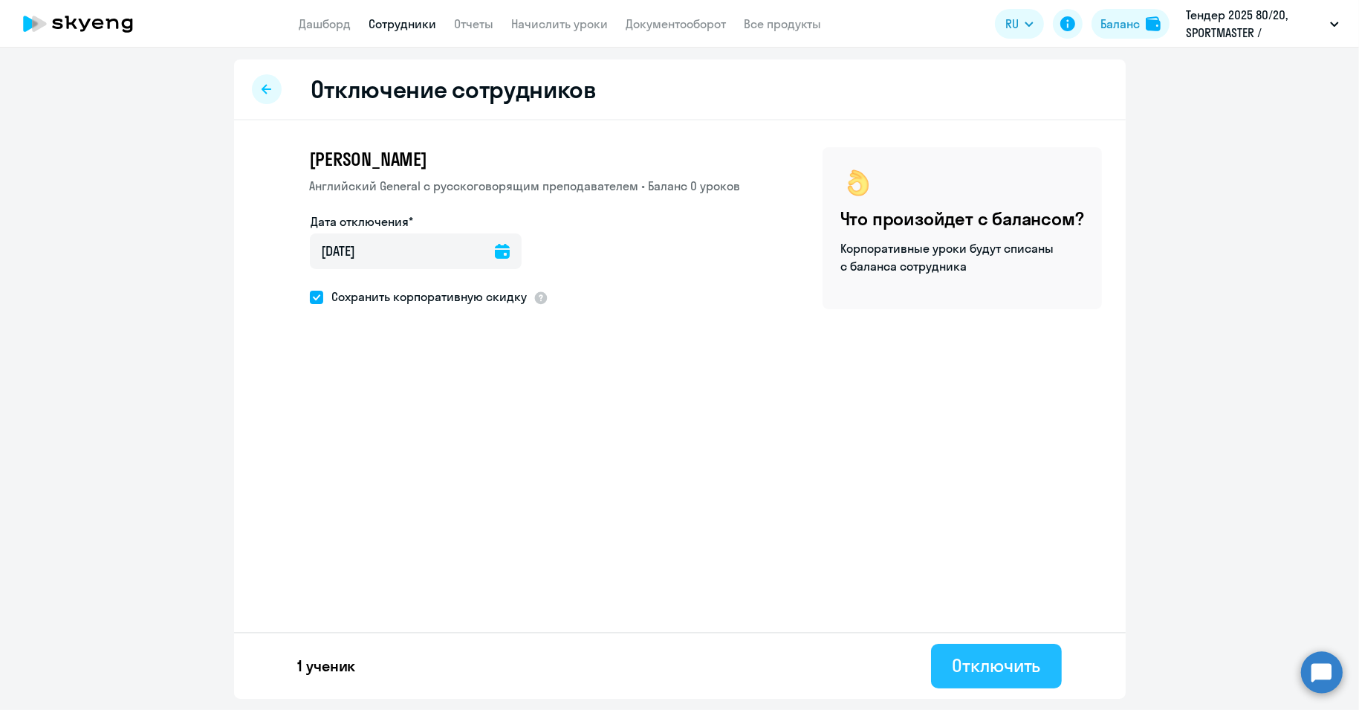
click at [970, 663] on div "Отключить" at bounding box center [996, 665] width 88 height 24
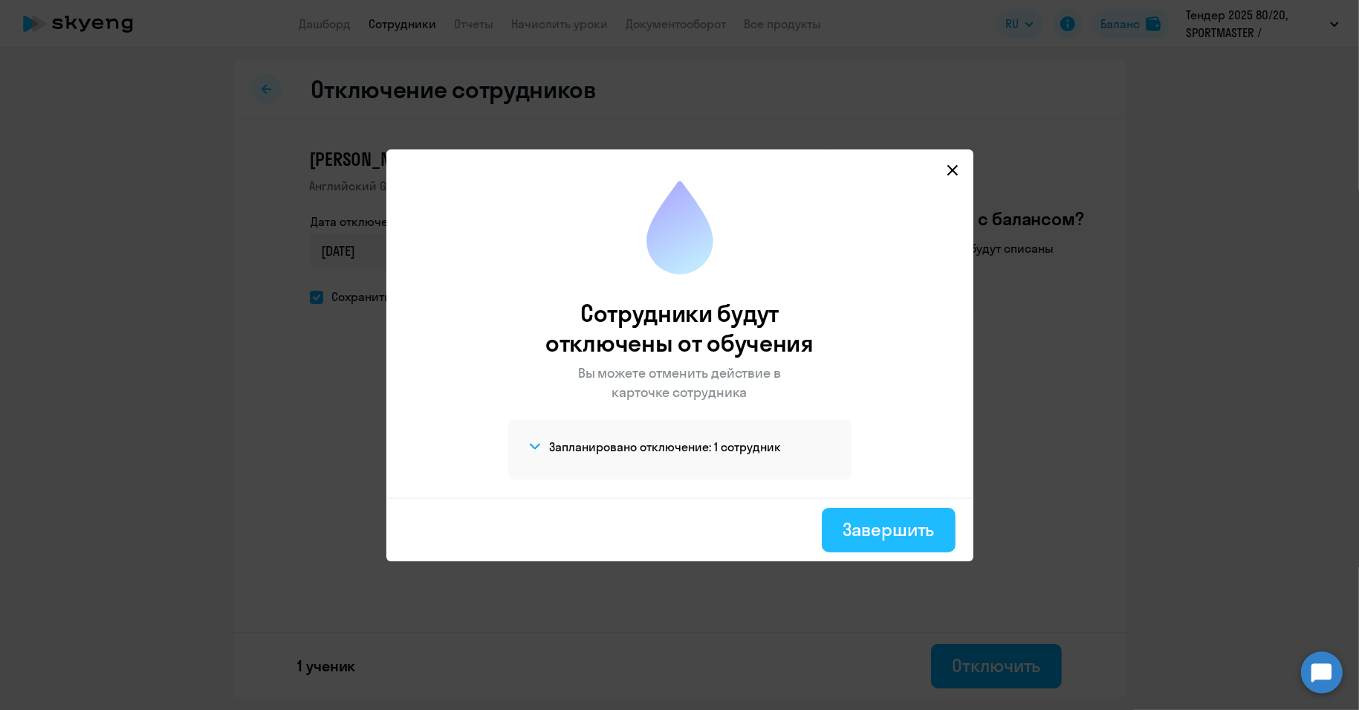
click at [895, 542] on button "Завершить" at bounding box center [888, 530] width 133 height 45
select select "30"
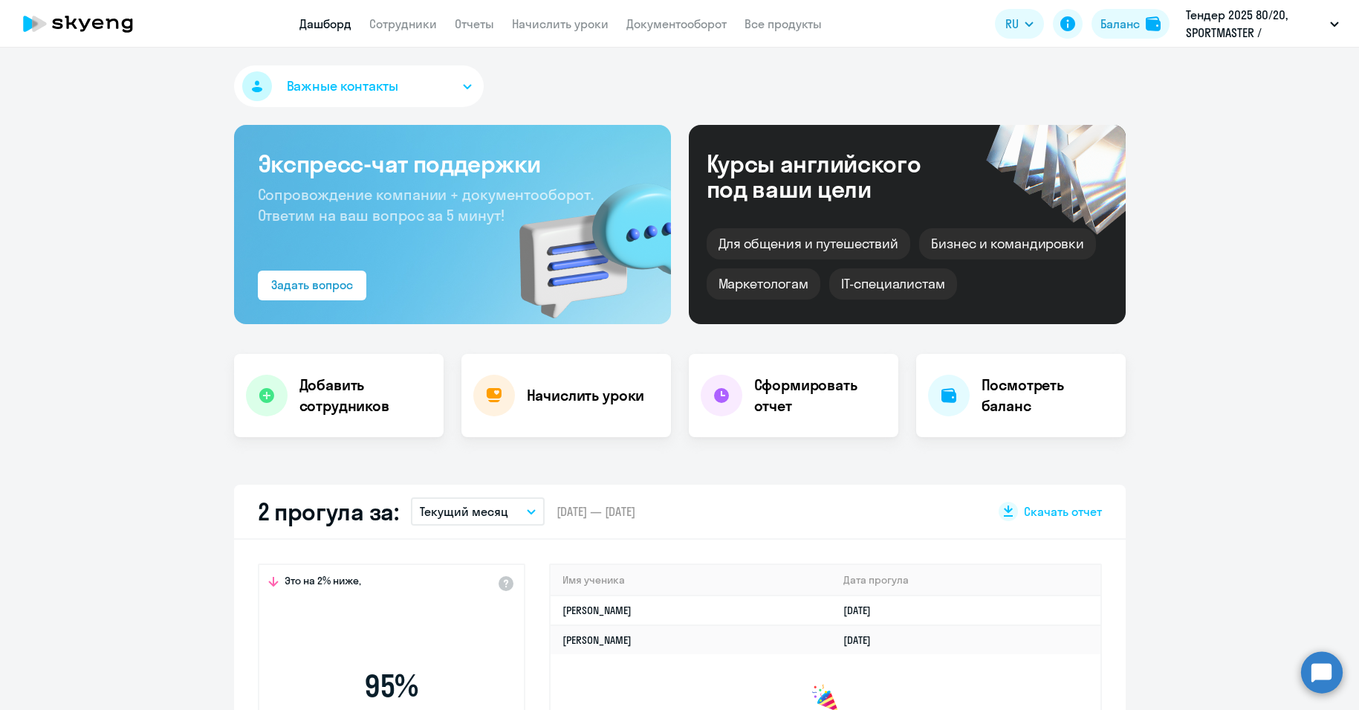
select select "30"
click at [406, 22] on link "Сотрудники" at bounding box center [403, 23] width 68 height 15
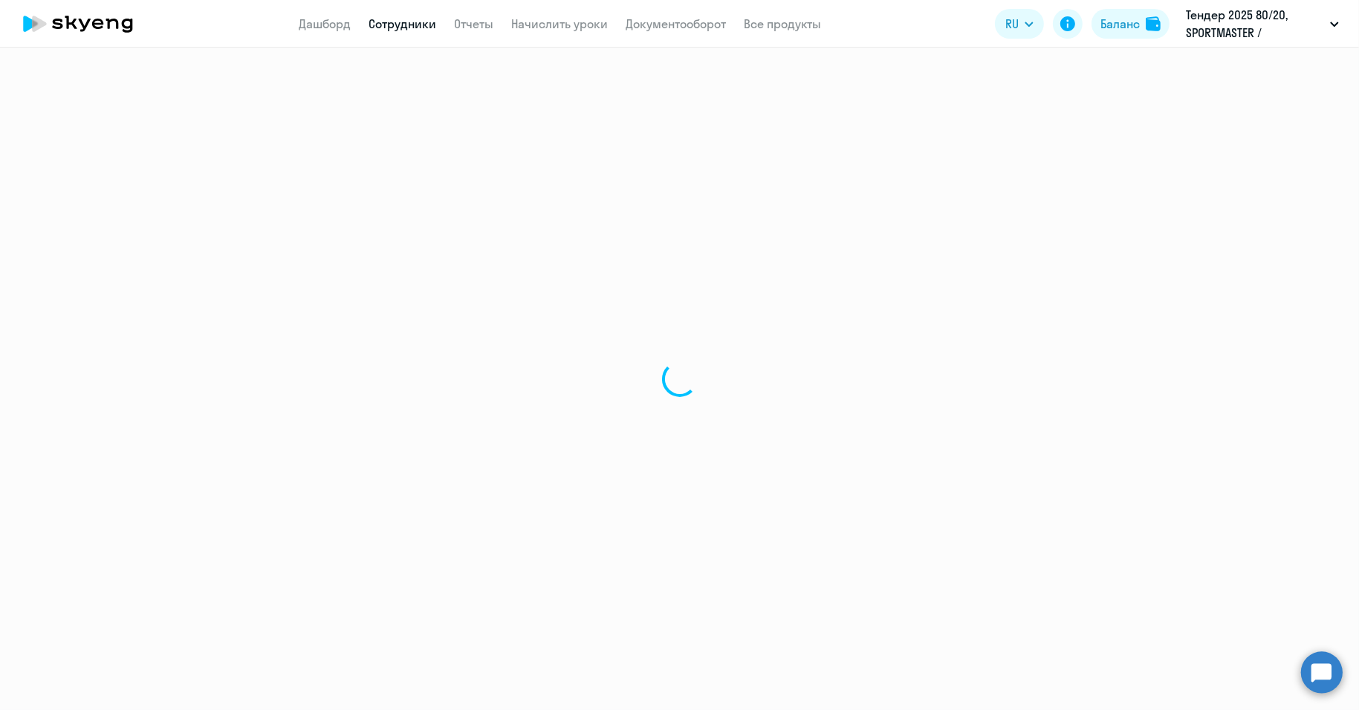
select select "30"
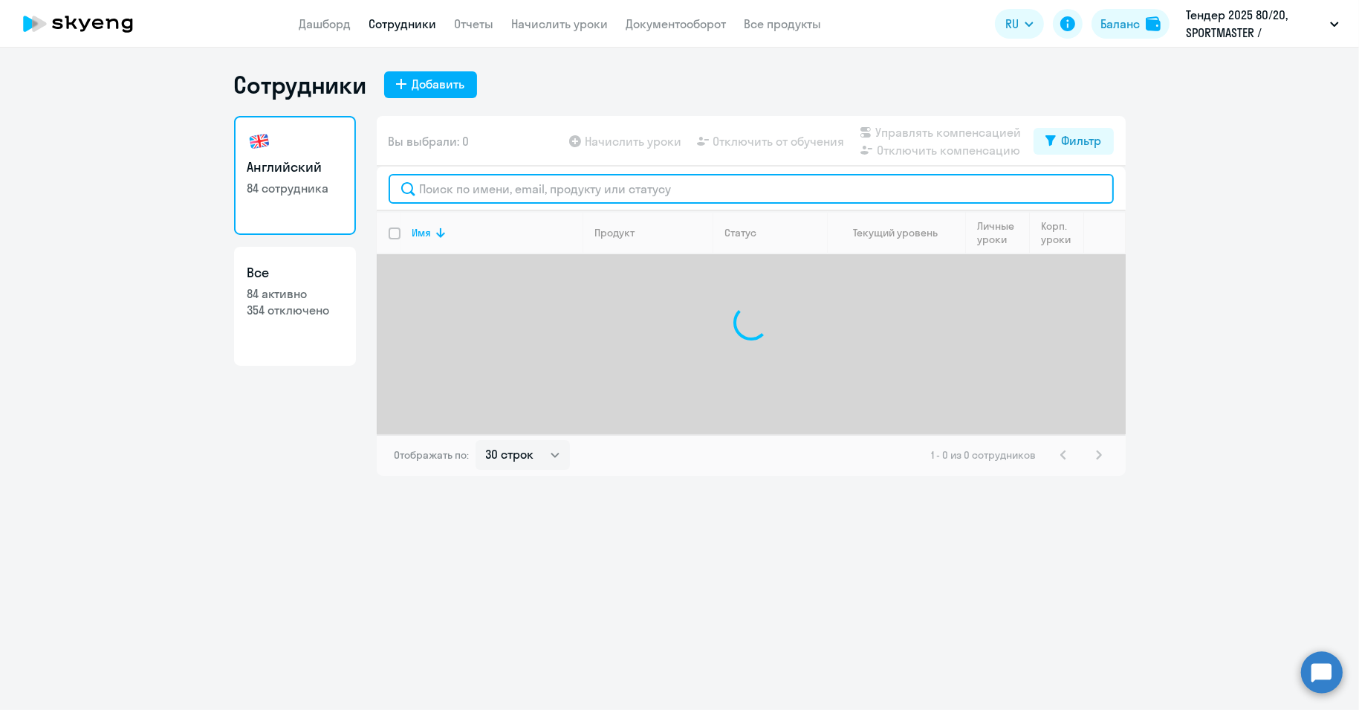
click at [516, 184] on input "text" at bounding box center [751, 189] width 725 height 30
paste input "[PERSON_NAME]"
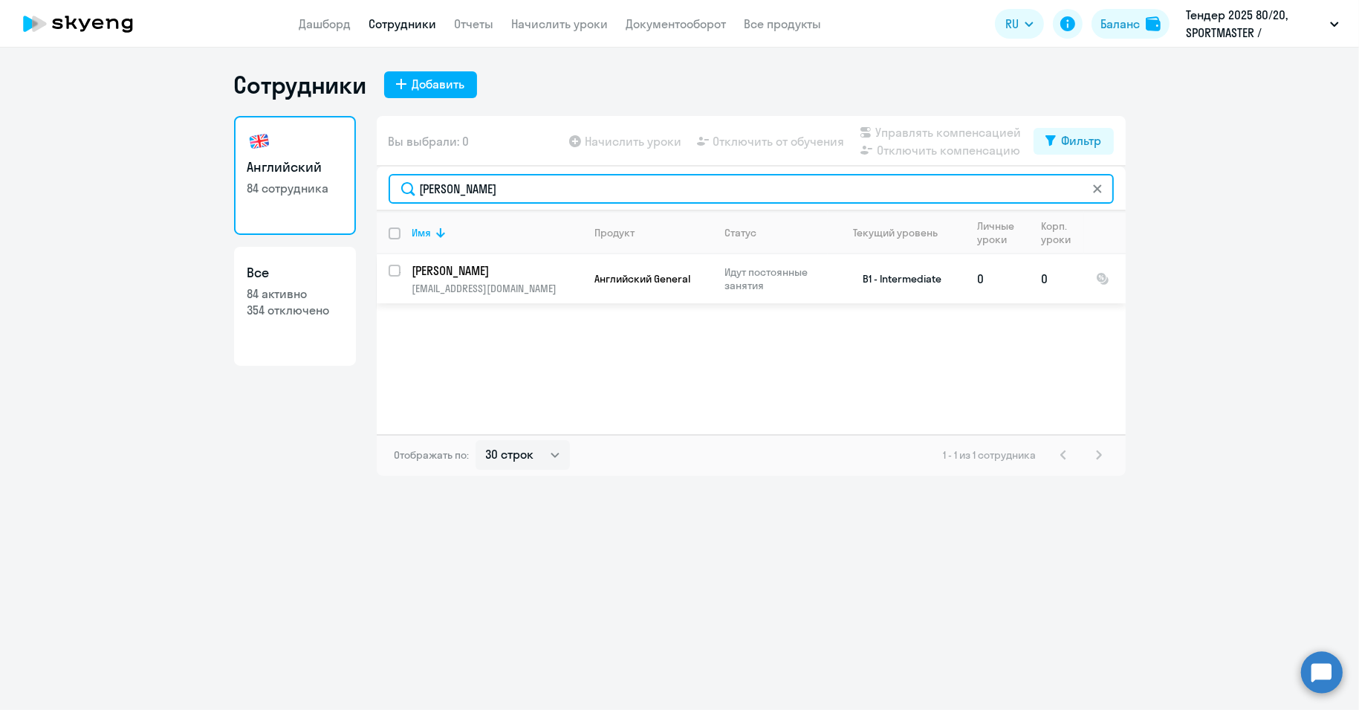
type input "[PERSON_NAME]"
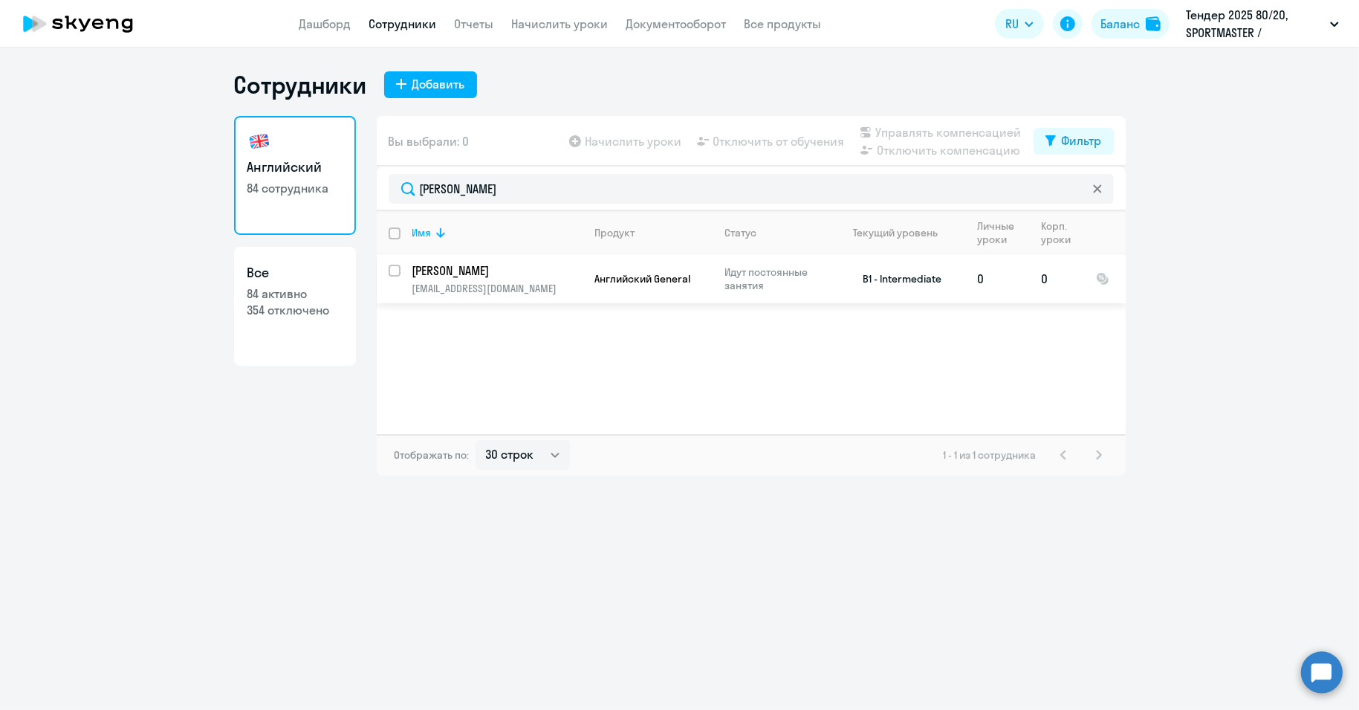
click at [389, 270] on input "select row 22105154" at bounding box center [404, 280] width 30 height 30
checkbox input "true"
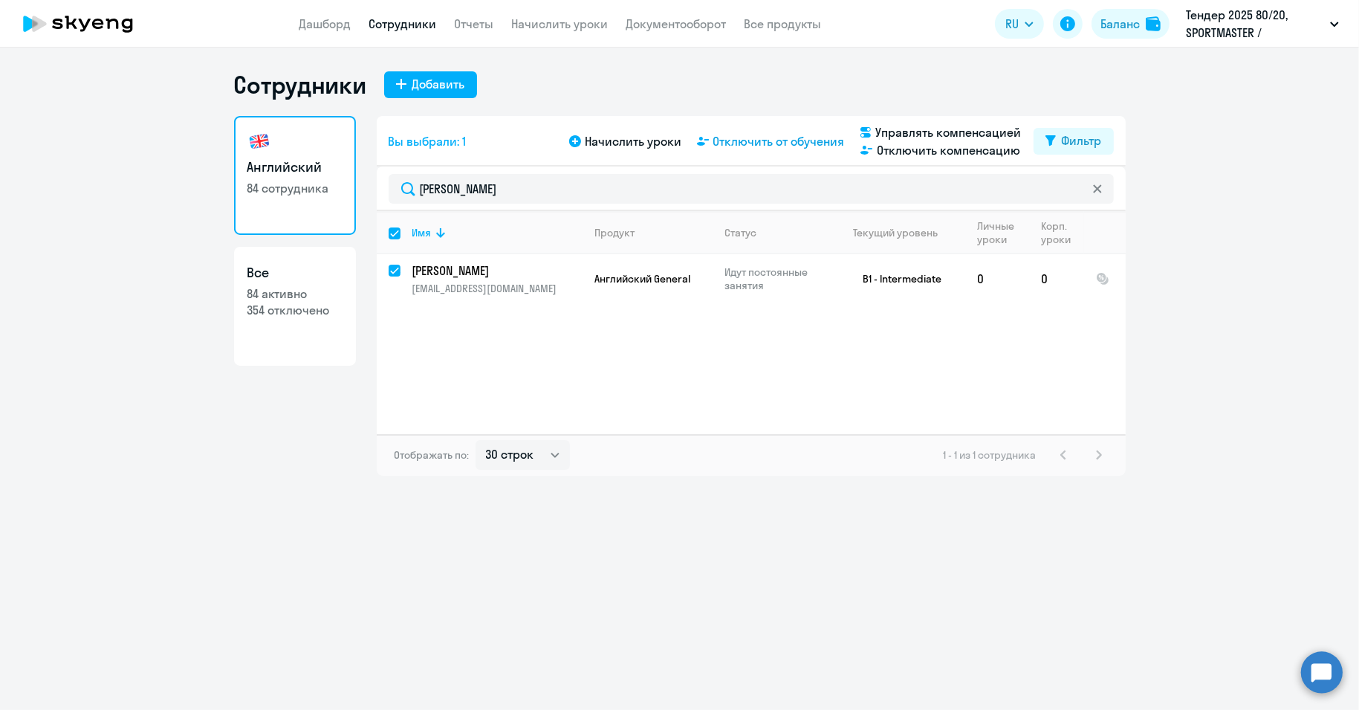
click at [756, 142] on span "Отключить от обучения" at bounding box center [779, 141] width 132 height 18
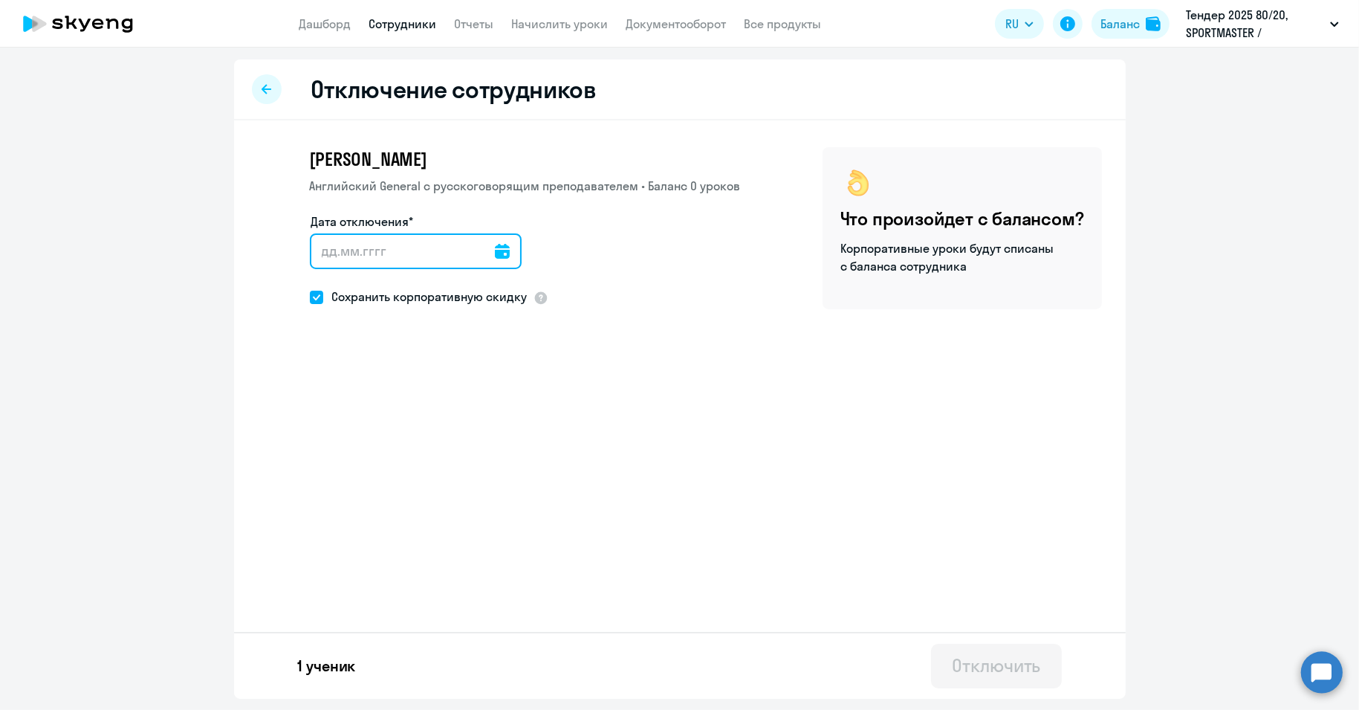
click at [438, 259] on input "Дата отключения*" at bounding box center [416, 251] width 212 height 36
click at [484, 261] on input "Дата отключения*" at bounding box center [416, 251] width 212 height 36
click at [495, 253] on icon at bounding box center [502, 251] width 15 height 15
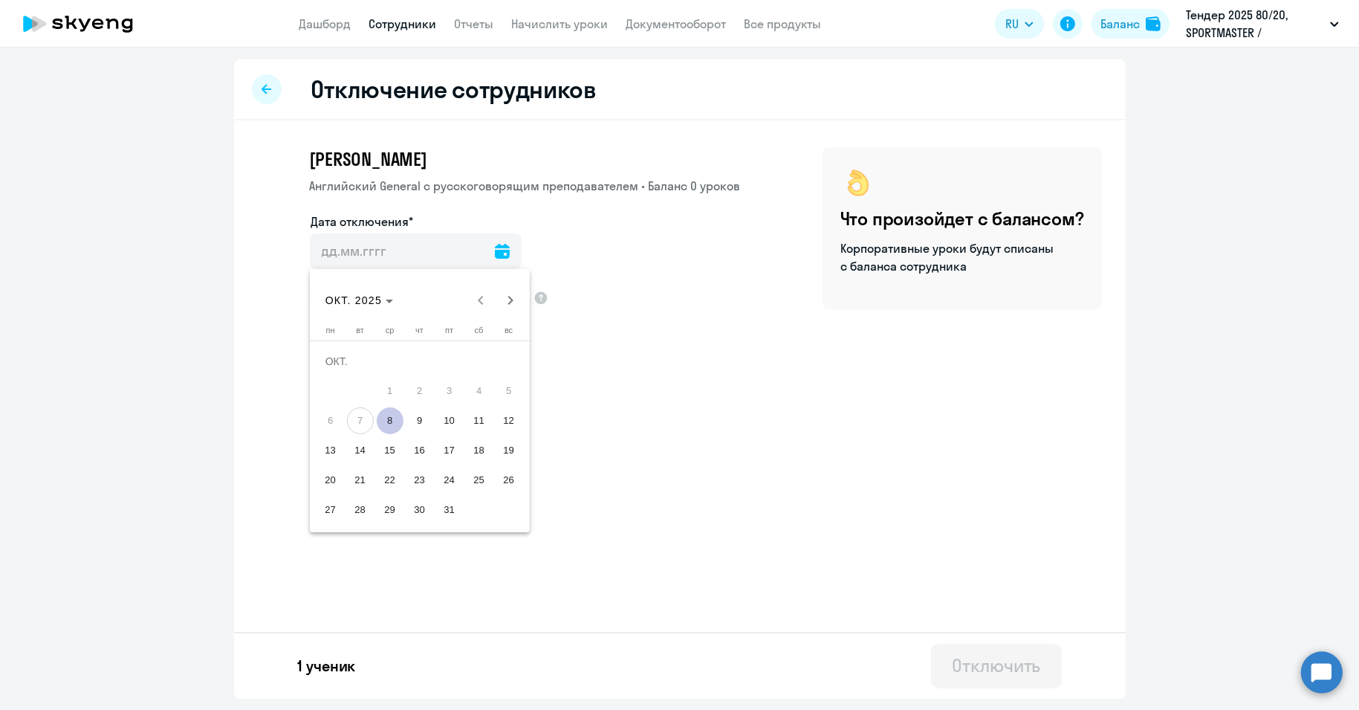
click at [386, 422] on span "8" at bounding box center [390, 420] width 27 height 27
type input "[DATE]"
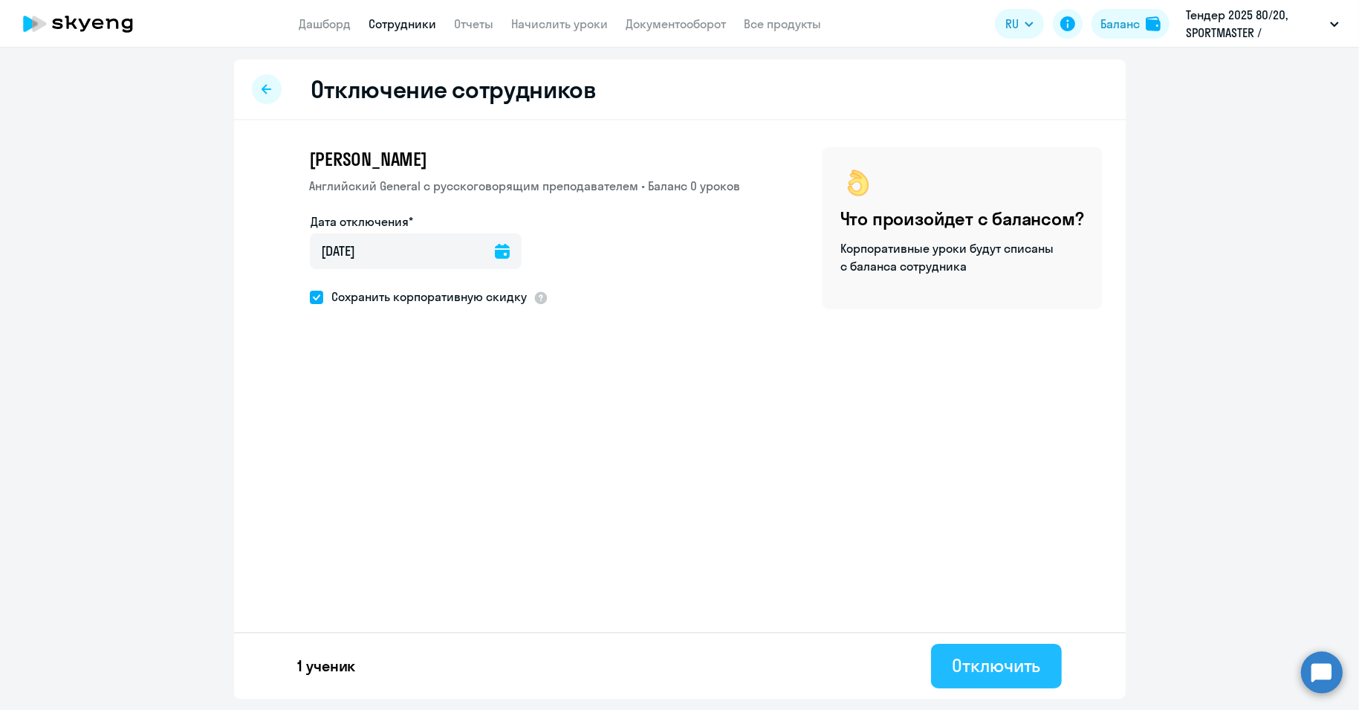
click at [974, 661] on div "Отключить" at bounding box center [996, 665] width 88 height 24
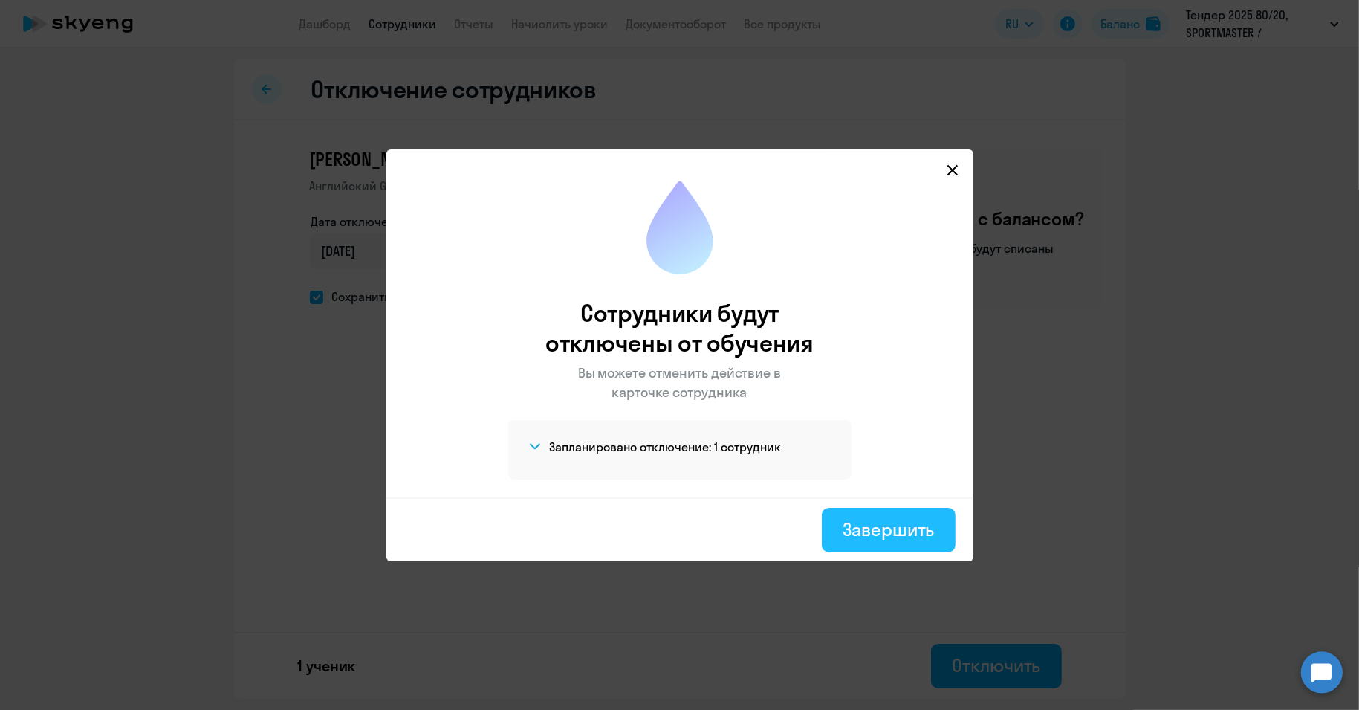
click at [877, 522] on div "Завершить" at bounding box center [888, 529] width 91 height 24
select select "30"
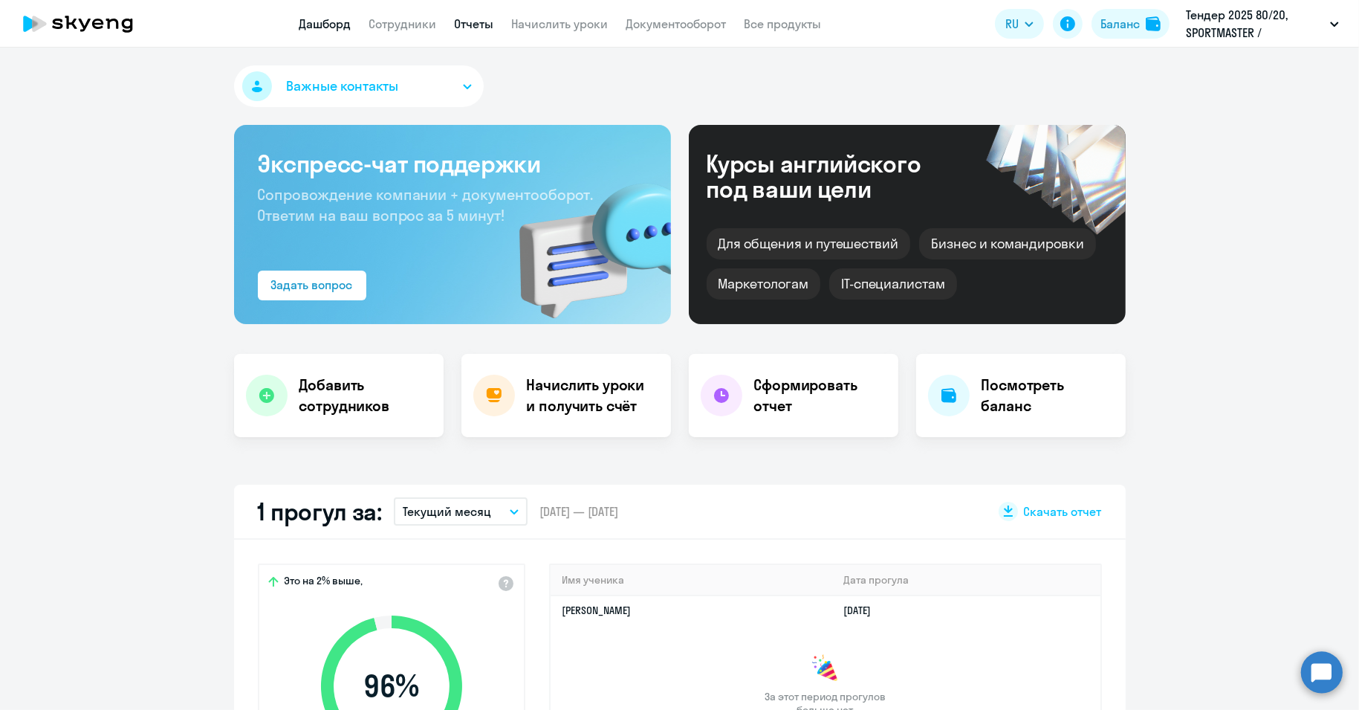
click at [464, 24] on link "Отчеты" at bounding box center [474, 23] width 39 height 15
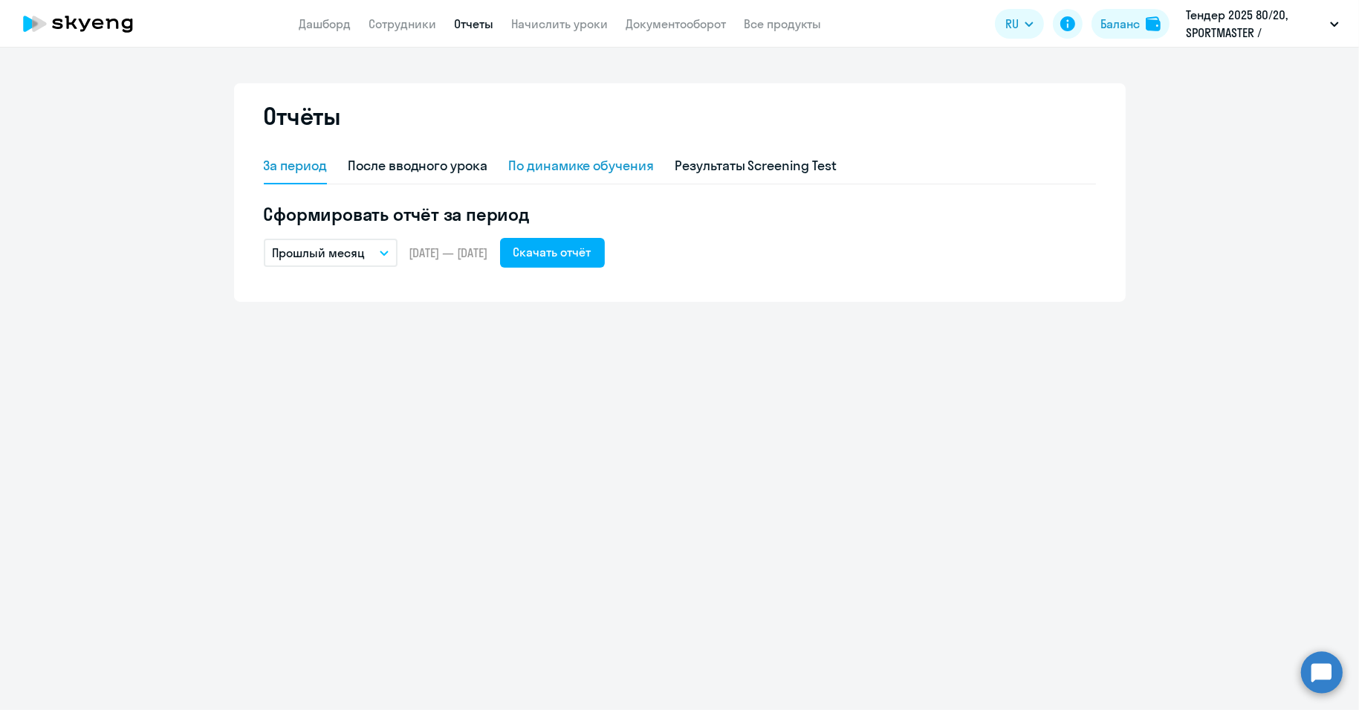
click at [572, 163] on div "По динамике обучения" at bounding box center [581, 165] width 146 height 19
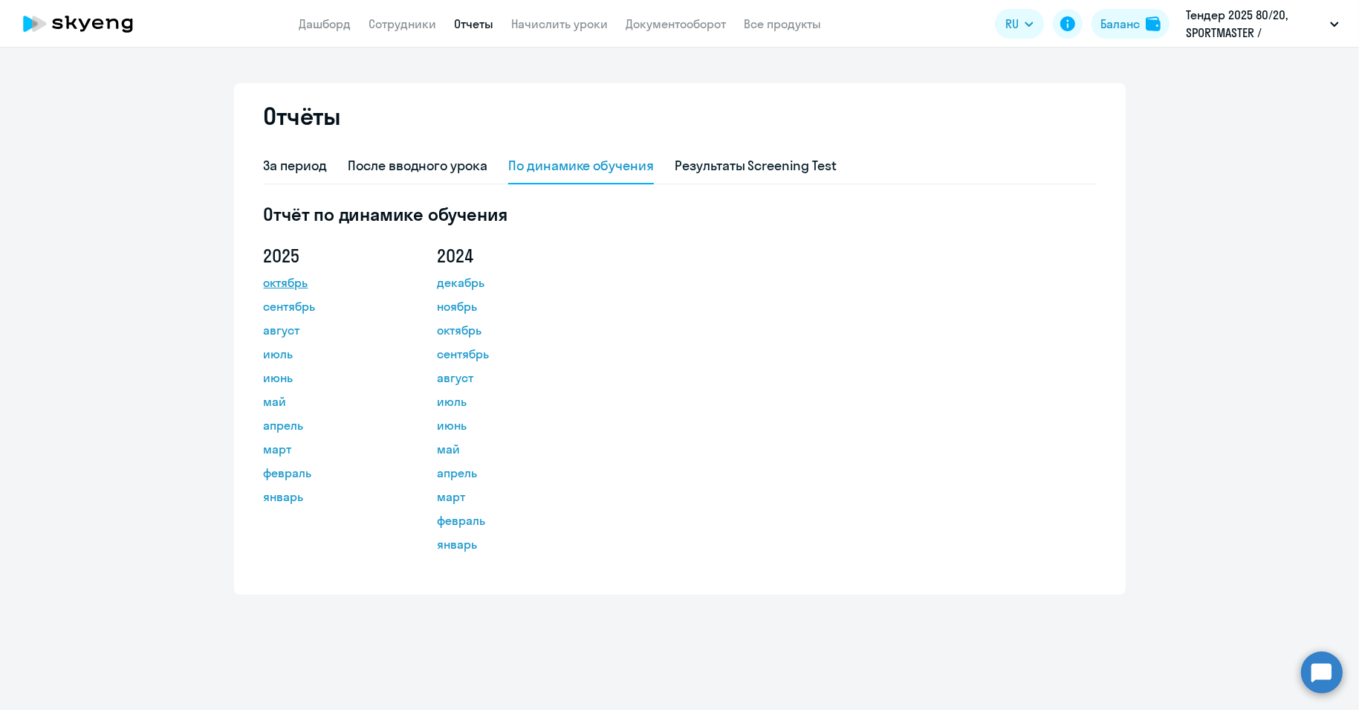
click at [282, 282] on link "октябрь" at bounding box center [331, 282] width 134 height 18
click at [301, 306] on link "сентябрь" at bounding box center [331, 306] width 134 height 18
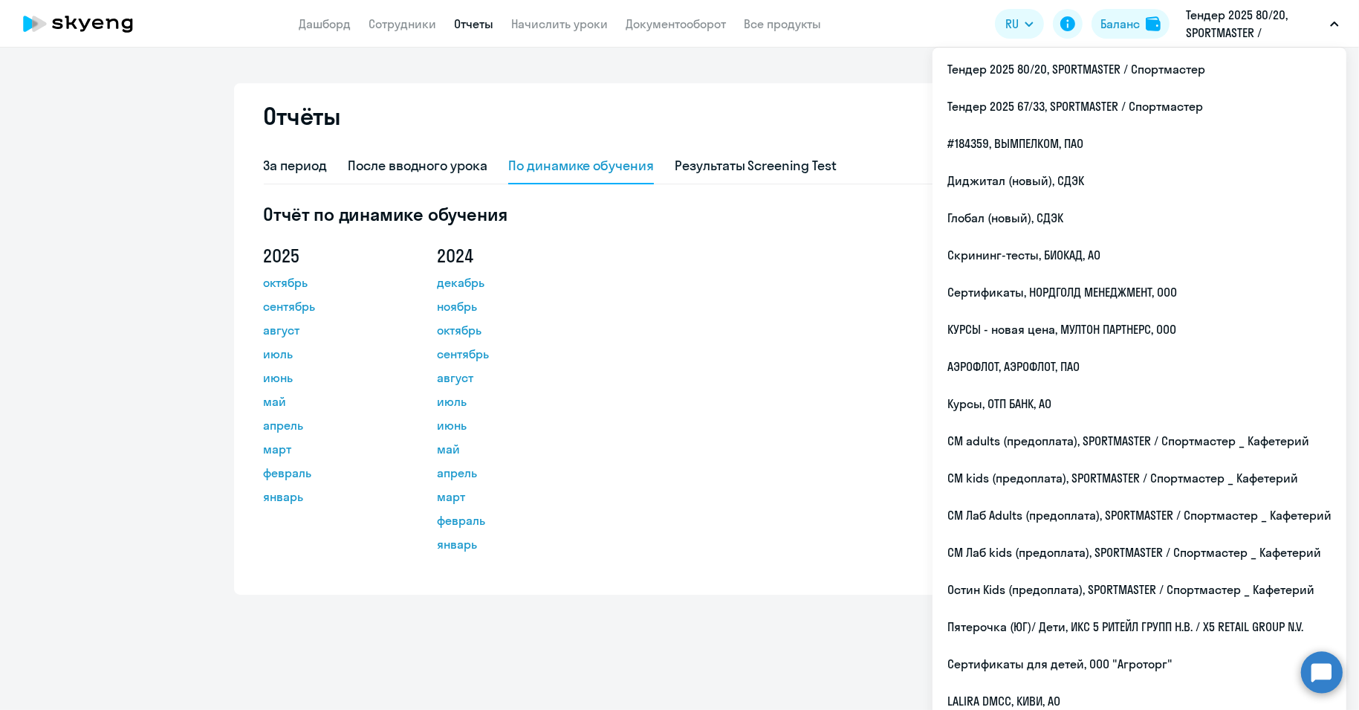
click at [762, 98] on div "Отчёты За период После вводного урока По динамике обучения Результаты Screening…" at bounding box center [680, 338] width 892 height 511
